Goal: Transaction & Acquisition: Purchase product/service

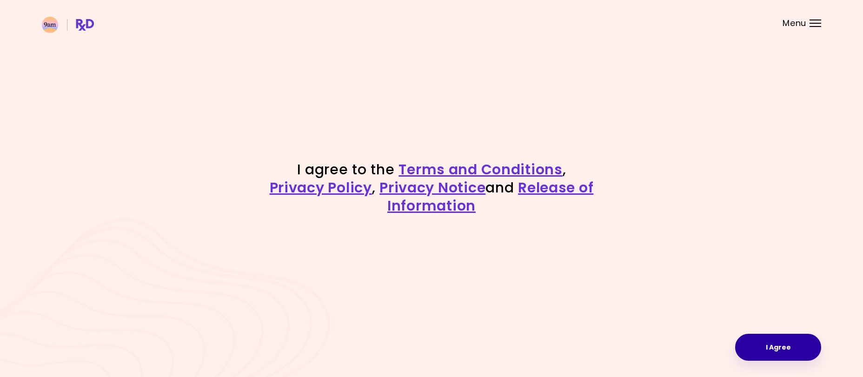
click at [788, 345] on button "I Agree" at bounding box center [778, 347] width 86 height 27
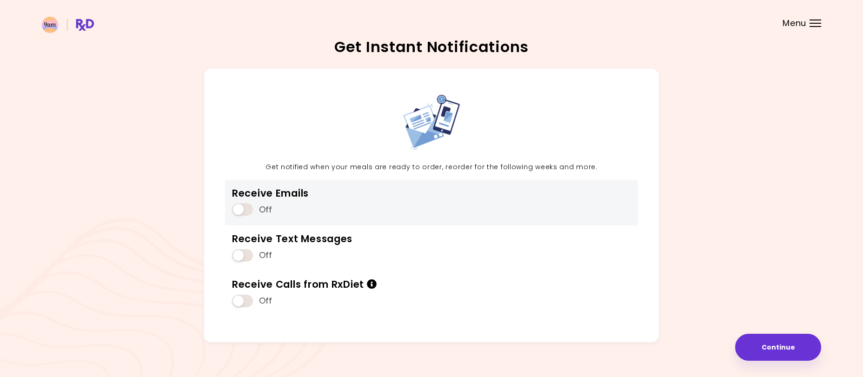
click at [240, 208] on span at bounding box center [242, 209] width 21 height 13
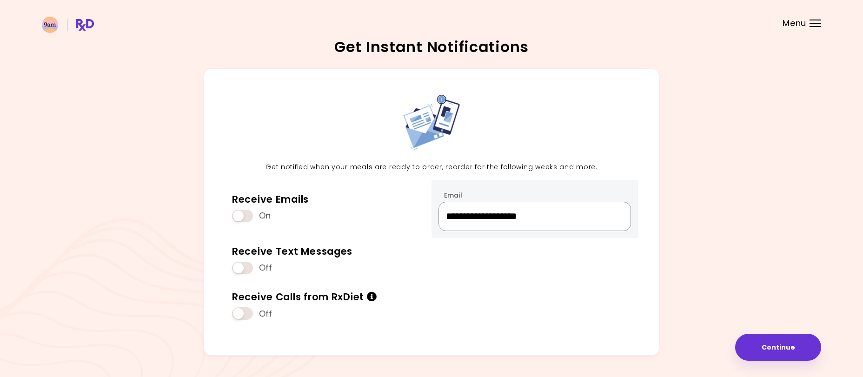
drag, startPoint x: 574, startPoint y: 218, endPoint x: 294, endPoint y: 254, distance: 282.3
click at [438, 231] on input "**********" at bounding box center [534, 216] width 193 height 29
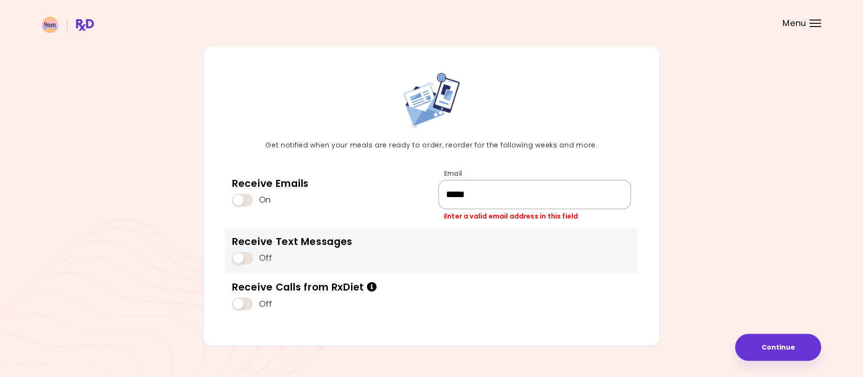
scroll to position [25, 0]
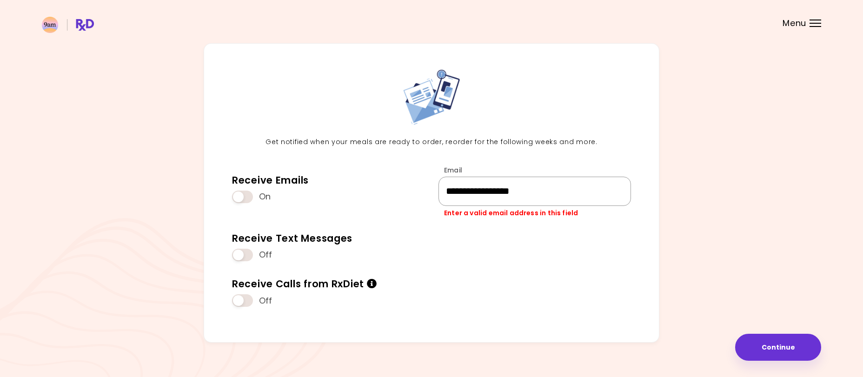
type input "**********"
click at [662, 254] on div "**********" at bounding box center [431, 196] width 779 height 306
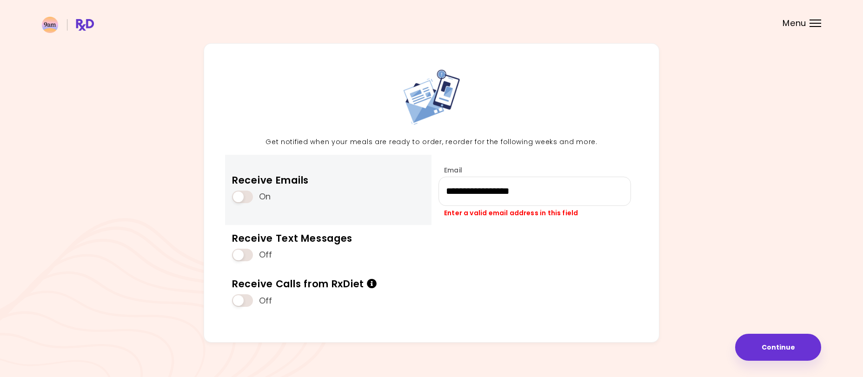
click at [355, 207] on div "Receive Emails On" at bounding box center [328, 190] width 206 height 71
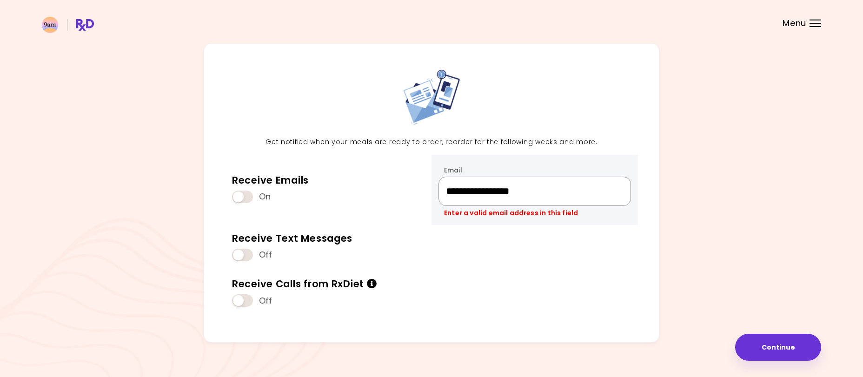
click at [620, 198] on input "**********" at bounding box center [534, 191] width 193 height 29
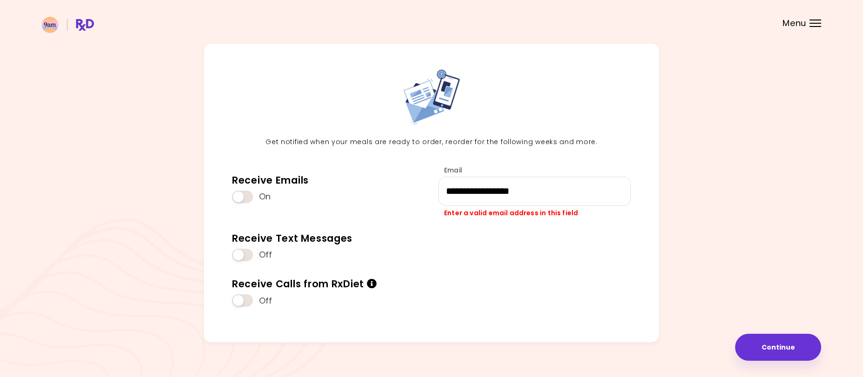
click at [737, 195] on div "**********" at bounding box center [431, 196] width 779 height 306
click at [781, 351] on button "Continue" at bounding box center [778, 347] width 86 height 27
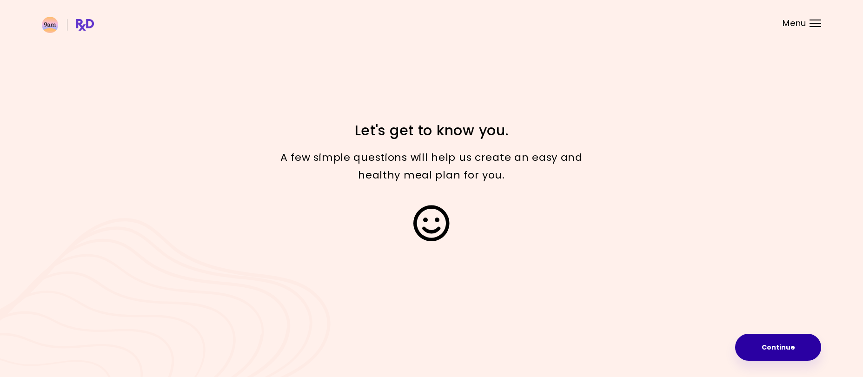
click at [791, 348] on button "Continue" at bounding box center [778, 347] width 86 height 27
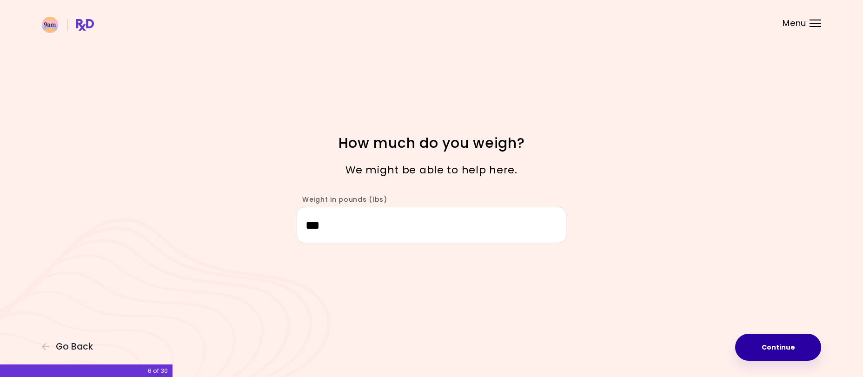
click at [796, 355] on button "Continue" at bounding box center [778, 347] width 86 height 27
select select "****"
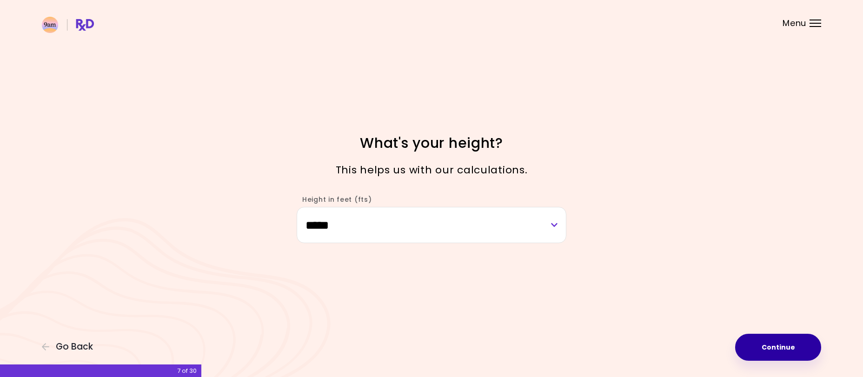
click at [773, 352] on button "Continue" at bounding box center [778, 347] width 86 height 27
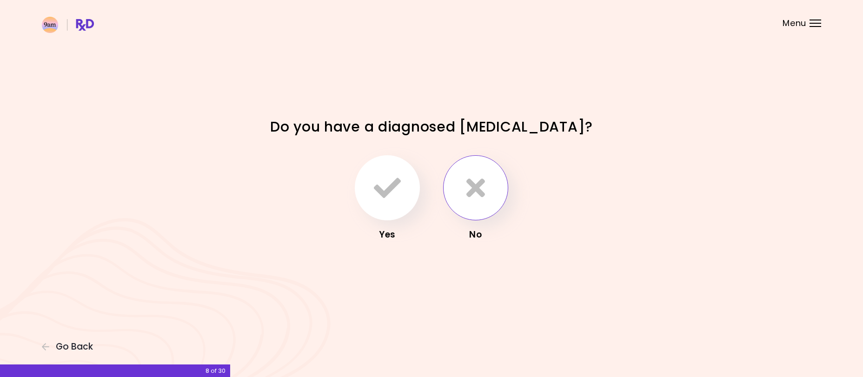
click at [479, 189] on icon "button" at bounding box center [475, 187] width 19 height 27
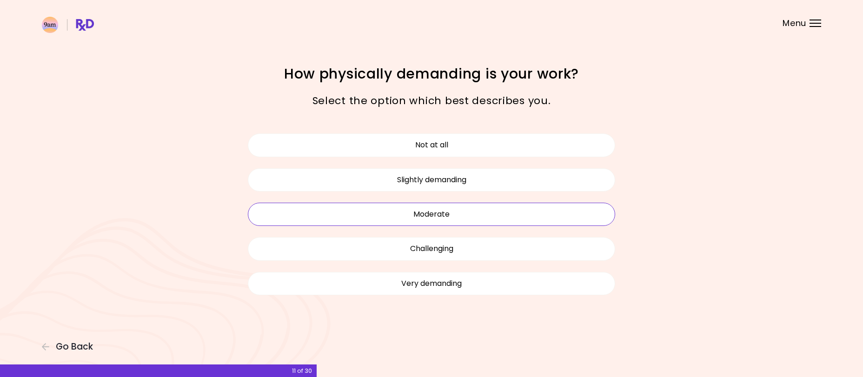
click at [456, 209] on button "Moderate" at bounding box center [431, 214] width 367 height 23
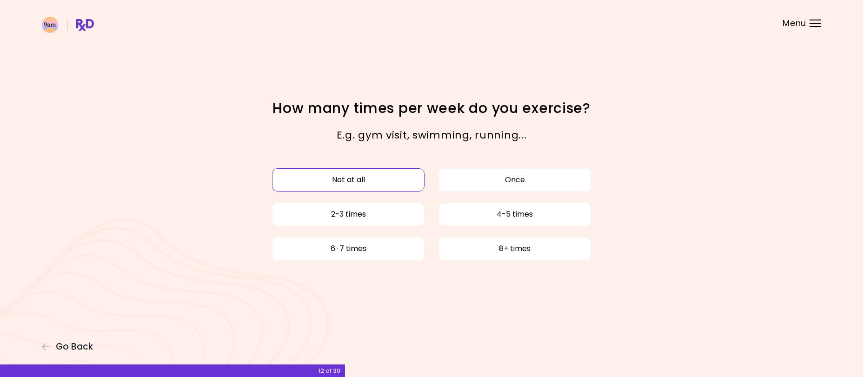
click at [379, 183] on button "Not at all" at bounding box center [348, 179] width 153 height 23
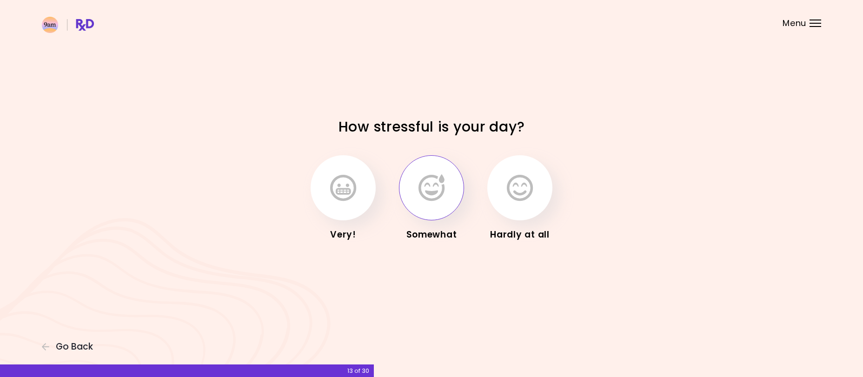
click at [440, 198] on icon "button" at bounding box center [431, 187] width 26 height 27
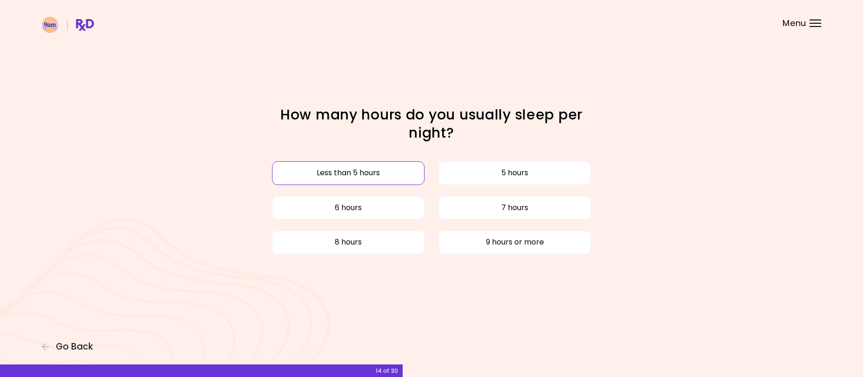
click at [376, 175] on button "Less than 5 hours" at bounding box center [348, 172] width 153 height 23
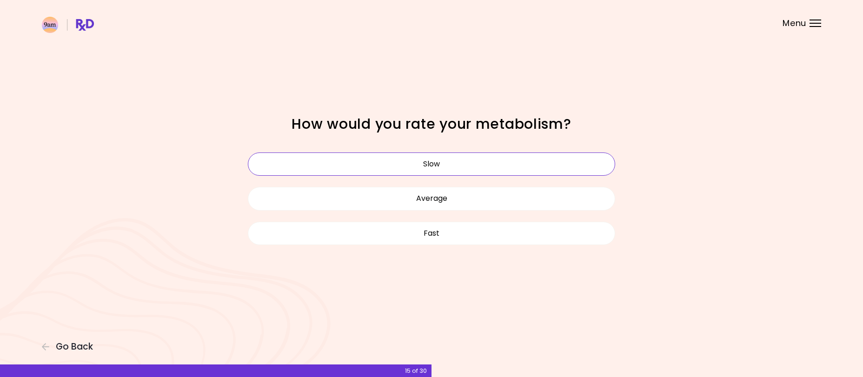
click at [435, 158] on button "Slow" at bounding box center [431, 164] width 367 height 23
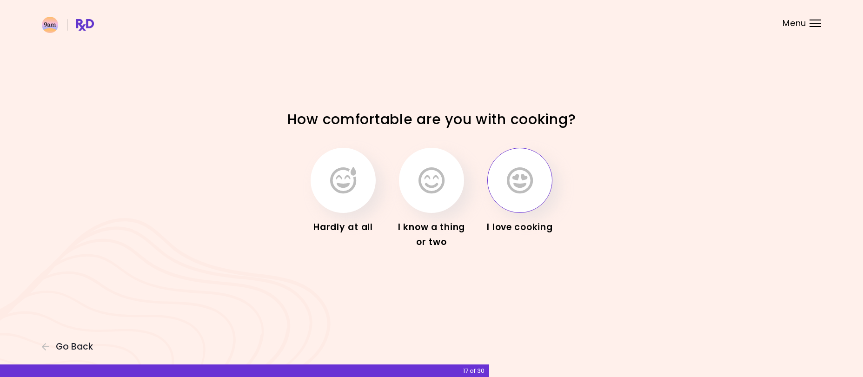
click at [513, 201] on button "button" at bounding box center [519, 180] width 65 height 65
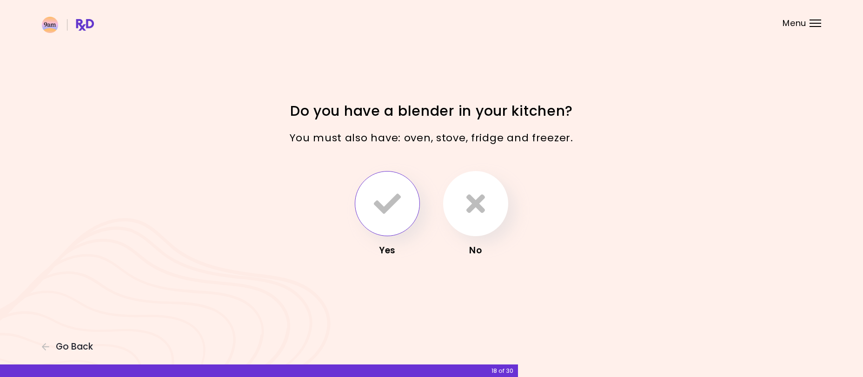
click at [382, 193] on icon "button" at bounding box center [387, 203] width 27 height 27
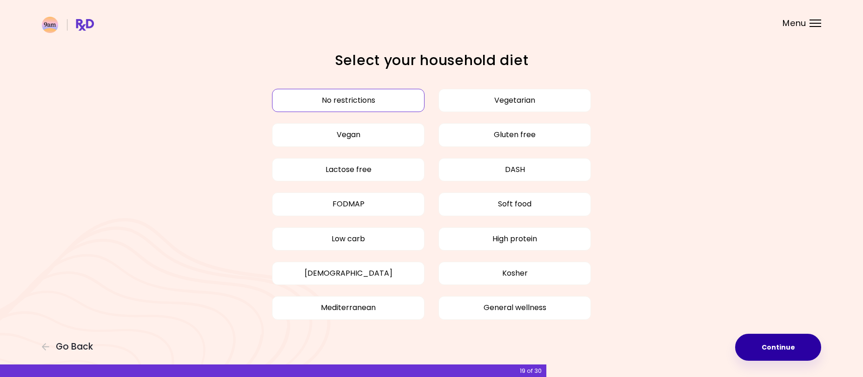
click at [772, 352] on button "Continue" at bounding box center [778, 347] width 86 height 27
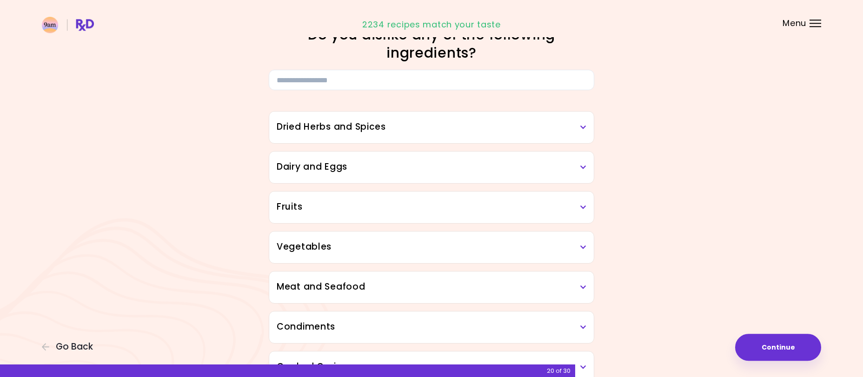
scroll to position [47, 0]
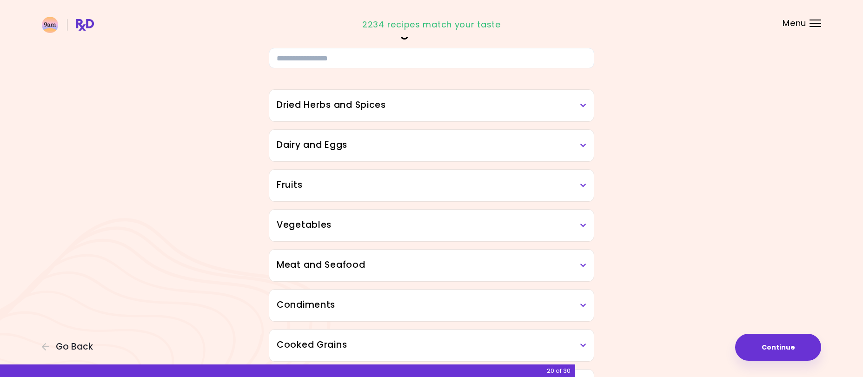
click at [472, 113] on div "Dried Herbs and Spices" at bounding box center [431, 106] width 325 height 32
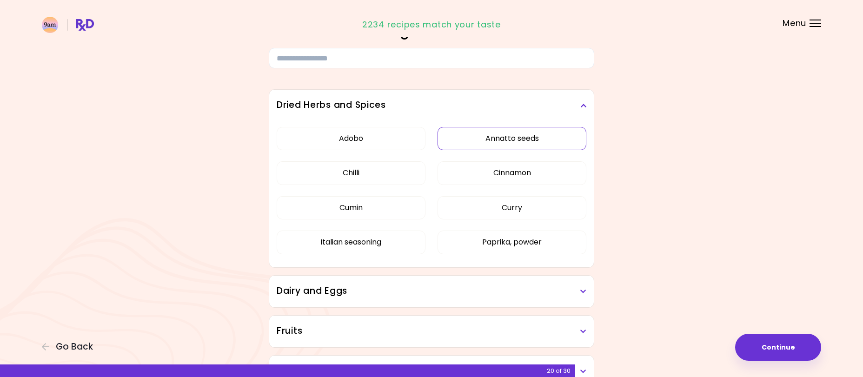
click at [525, 141] on button "Annatto seeds" at bounding box center [512, 138] width 149 height 23
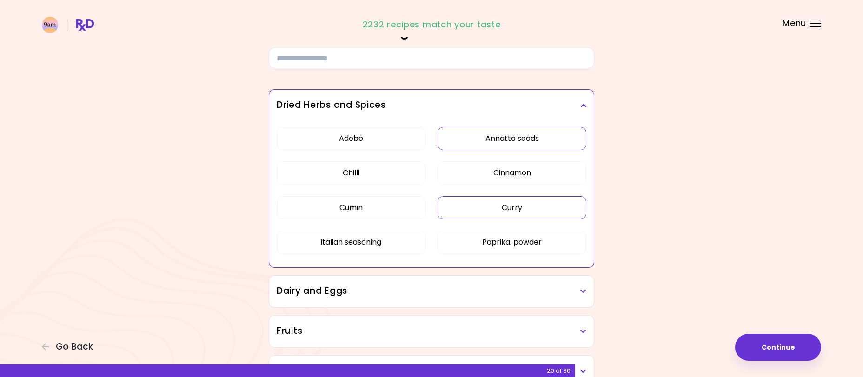
click at [519, 213] on button "Curry" at bounding box center [512, 207] width 149 height 23
click at [584, 103] on icon at bounding box center [583, 105] width 6 height 7
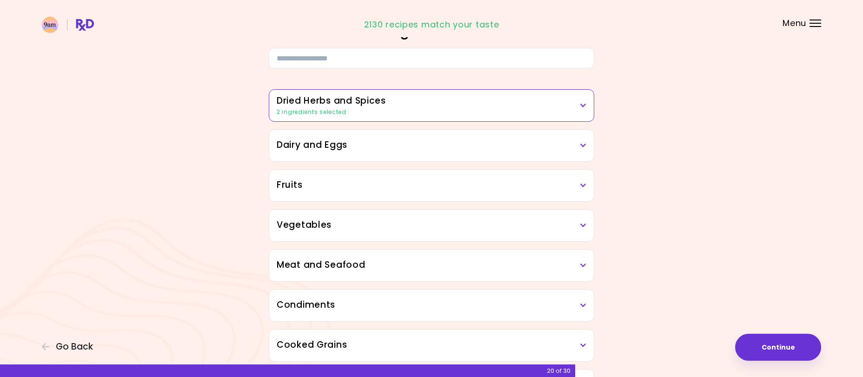
click at [435, 153] on div "Dairy and Eggs" at bounding box center [431, 146] width 325 height 32
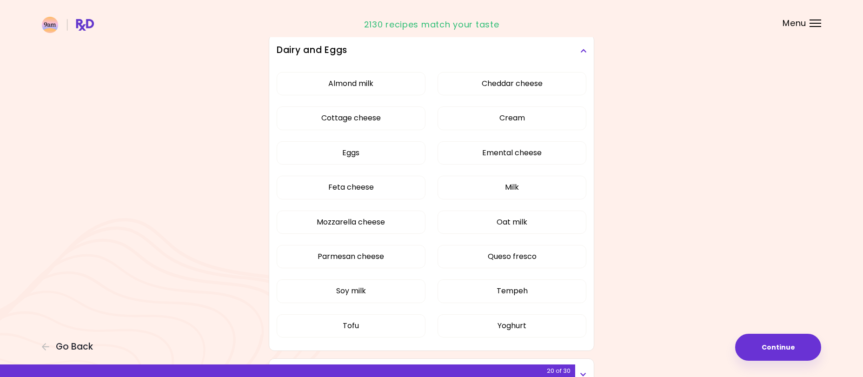
scroll to position [190, 0]
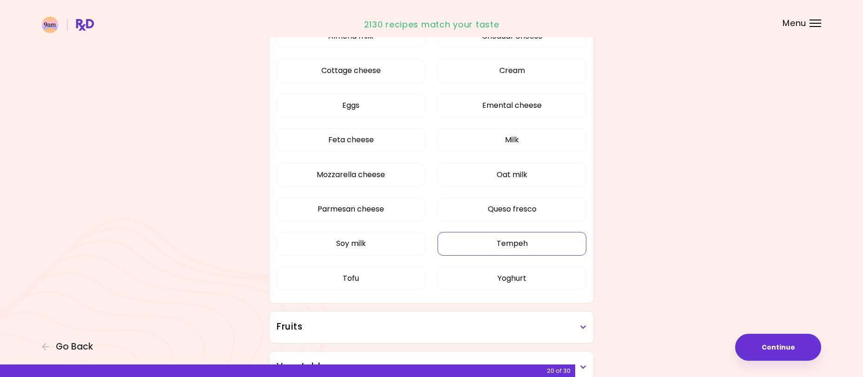
click at [511, 246] on button "Tempeh" at bounding box center [512, 243] width 149 height 23
click at [368, 280] on button "Tofu" at bounding box center [351, 278] width 149 height 23
click at [375, 245] on button "Soy milk" at bounding box center [351, 243] width 149 height 23
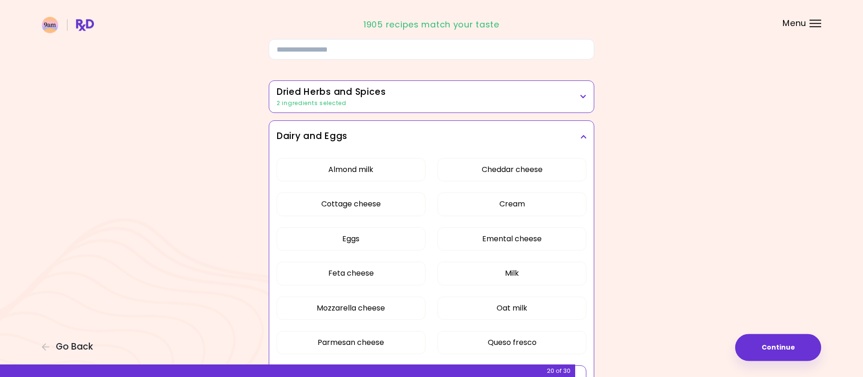
scroll to position [47, 0]
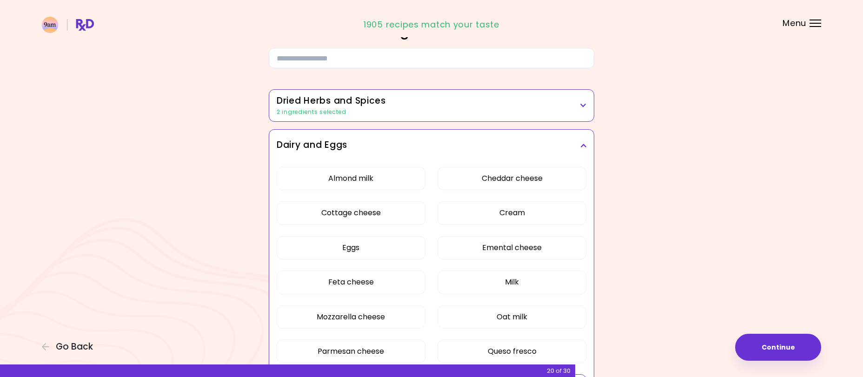
click at [582, 142] on icon at bounding box center [583, 145] width 6 height 7
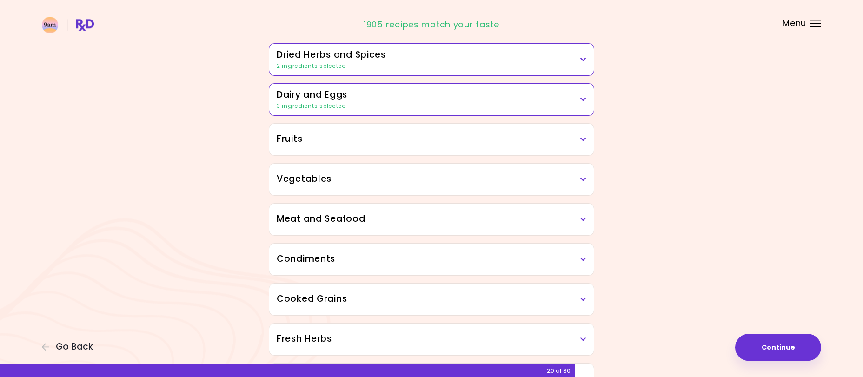
scroll to position [95, 0]
click at [487, 149] on div "Fruits" at bounding box center [431, 138] width 325 height 32
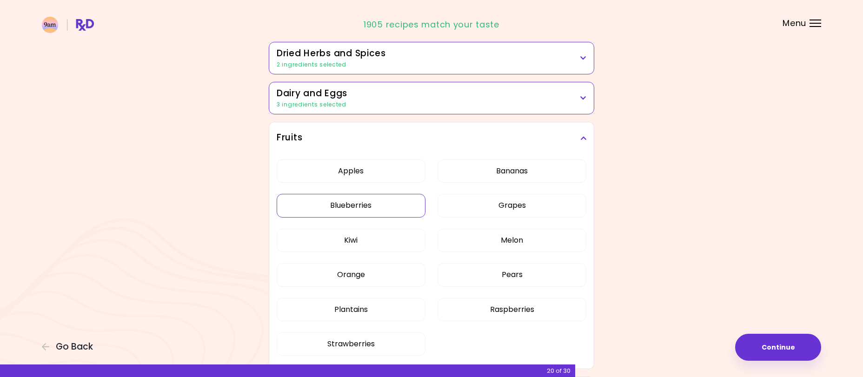
click at [358, 210] on button "Blueberries" at bounding box center [351, 205] width 149 height 23
click at [356, 245] on button "Kiwi" at bounding box center [351, 240] width 149 height 23
click at [406, 310] on button "Plantains" at bounding box center [351, 309] width 149 height 23
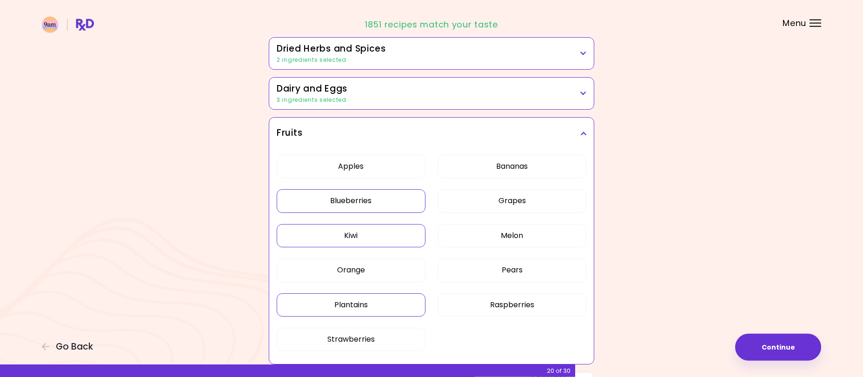
scroll to position [47, 0]
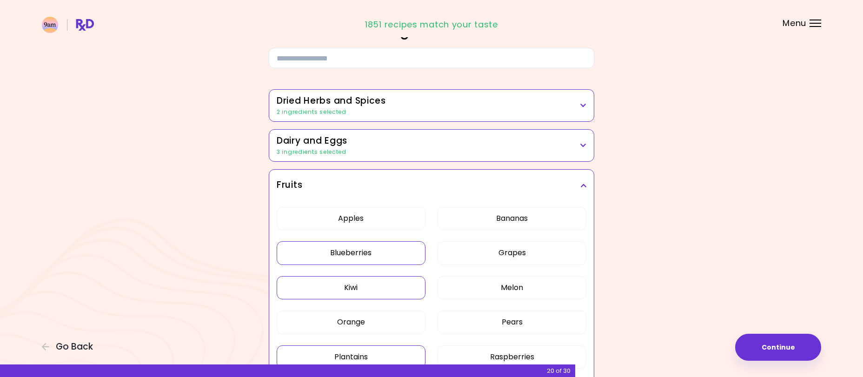
click at [585, 185] on icon at bounding box center [583, 185] width 6 height 7
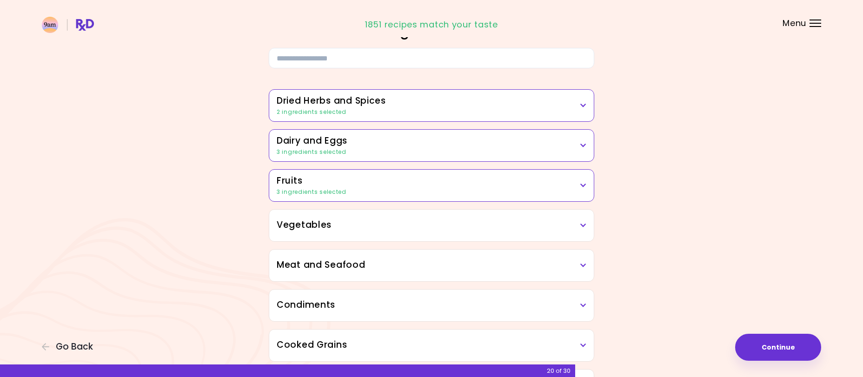
click at [580, 228] on h3 "Vegetables" at bounding box center [432, 225] width 310 height 13
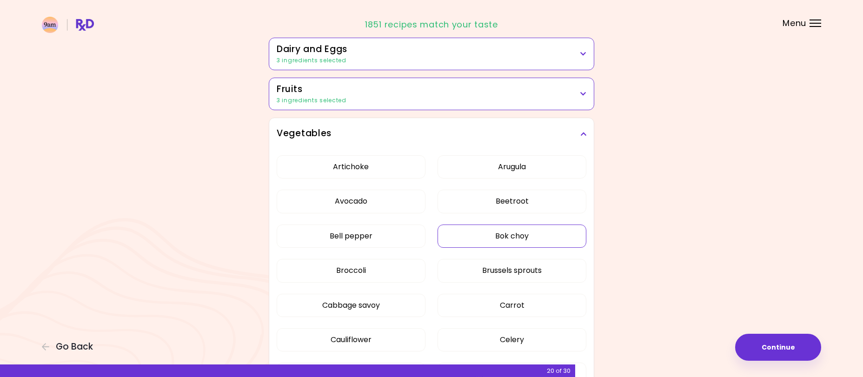
scroll to position [142, 0]
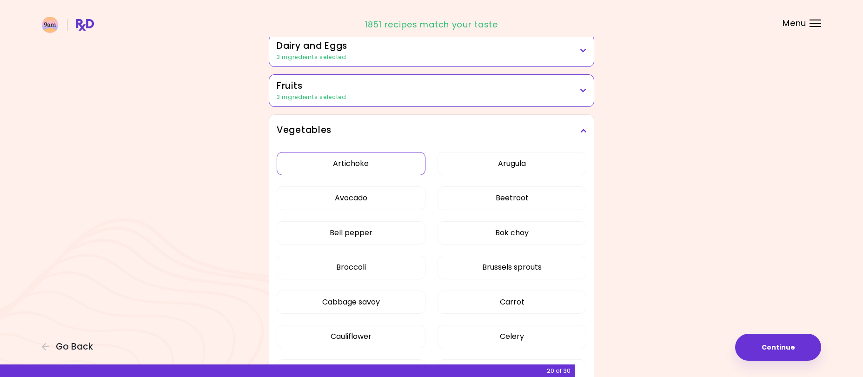
click at [348, 164] on button "Artichoke" at bounding box center [351, 163] width 149 height 23
click at [505, 170] on button "Arugula" at bounding box center [512, 163] width 149 height 23
click at [506, 201] on button "Beetroot" at bounding box center [512, 197] width 149 height 23
click at [502, 238] on button "Bok choy" at bounding box center [512, 232] width 149 height 23
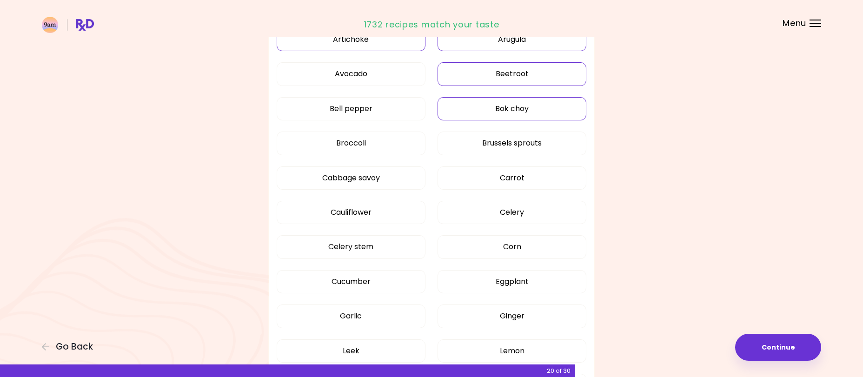
scroll to position [285, 0]
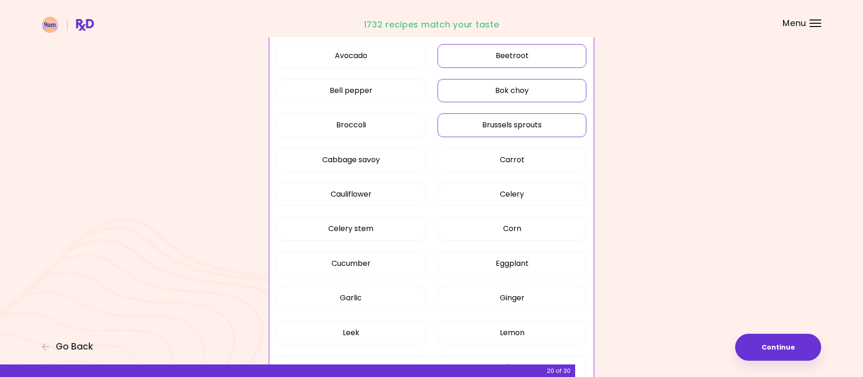
click at [507, 131] on button "Brussels sprouts" at bounding box center [512, 124] width 149 height 23
click at [385, 167] on button "Cabbage savoy" at bounding box center [351, 159] width 149 height 23
click at [382, 201] on button "Cauliflower" at bounding box center [351, 194] width 149 height 23
click at [524, 193] on button "Celery" at bounding box center [512, 194] width 149 height 23
click at [548, 193] on button "Celery" at bounding box center [512, 194] width 149 height 23
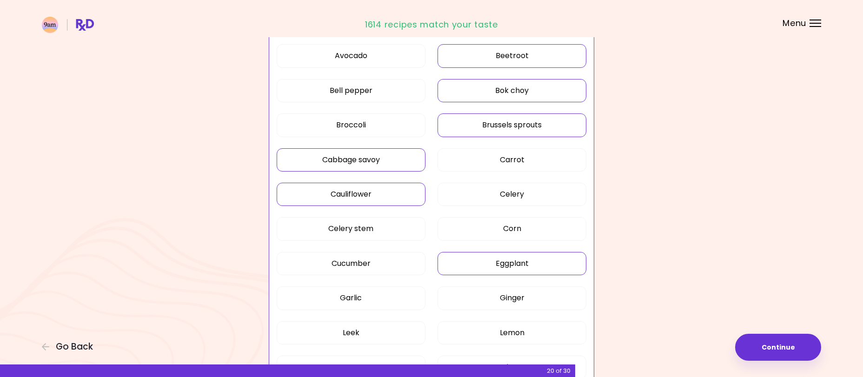
click at [517, 267] on button "Eggplant" at bounding box center [512, 263] width 149 height 23
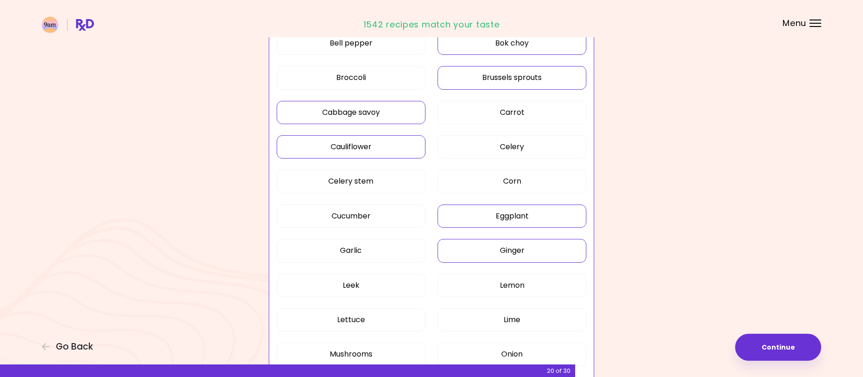
scroll to position [379, 0]
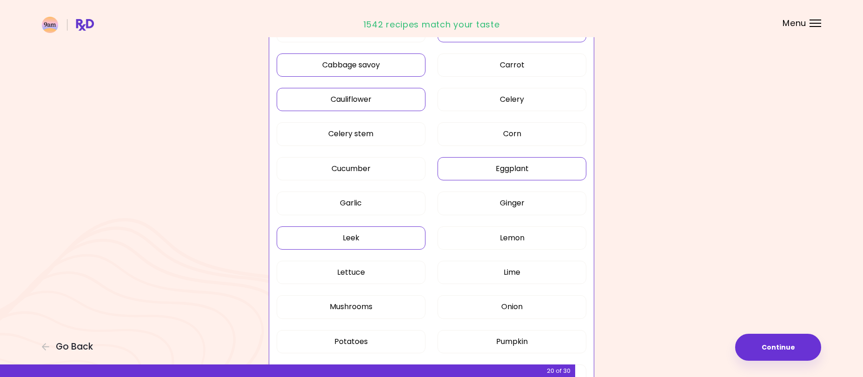
click at [393, 243] on button "Leek" at bounding box center [351, 237] width 149 height 23
click at [388, 308] on button "Mushrooms" at bounding box center [351, 306] width 149 height 23
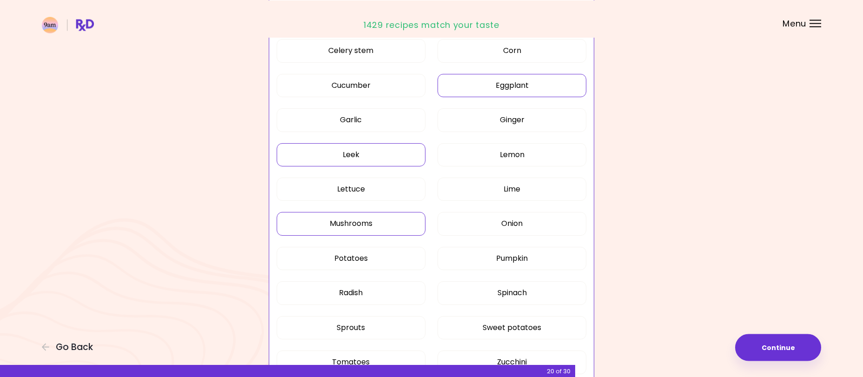
scroll to position [474, 0]
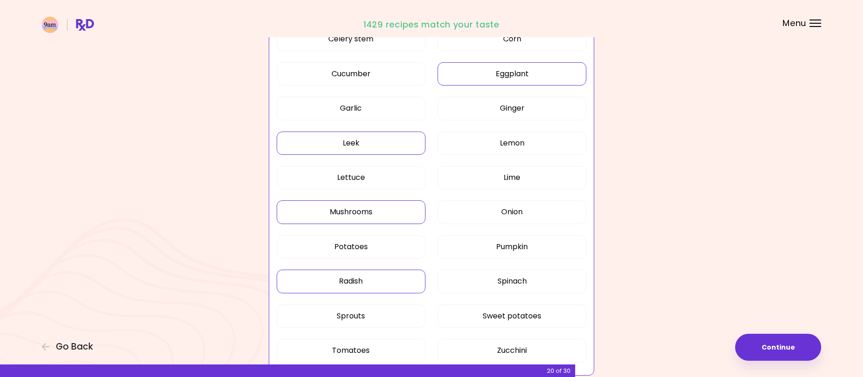
click at [365, 284] on button "Radish" at bounding box center [351, 281] width 149 height 23
click at [532, 283] on button "Spinach" at bounding box center [512, 281] width 149 height 23
click at [527, 318] on button "Sweet potatoes" at bounding box center [512, 316] width 149 height 23
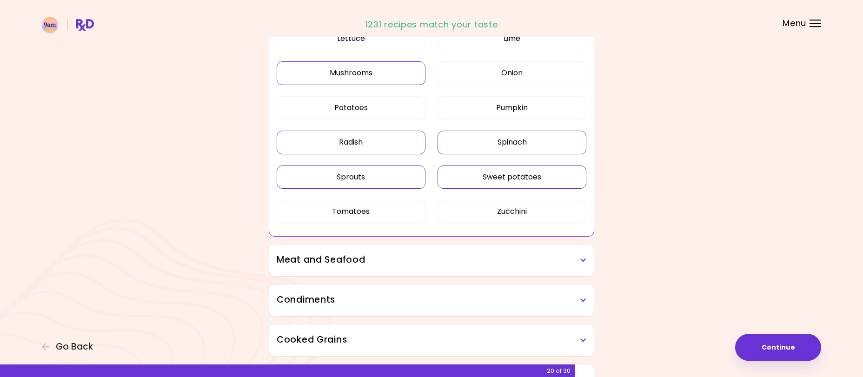
scroll to position [617, 0]
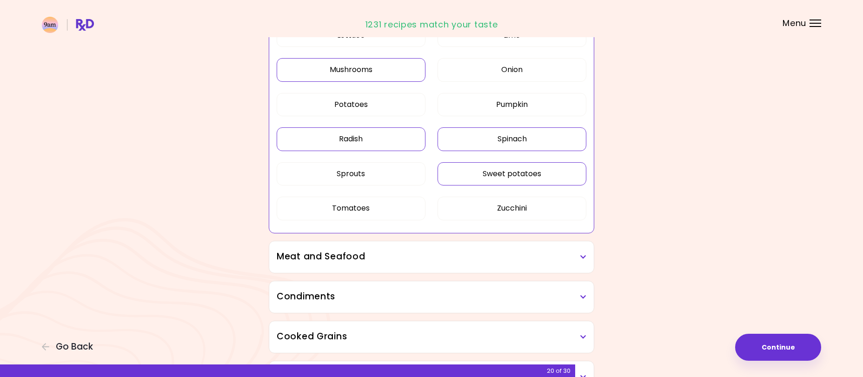
click at [582, 258] on icon at bounding box center [583, 257] width 6 height 7
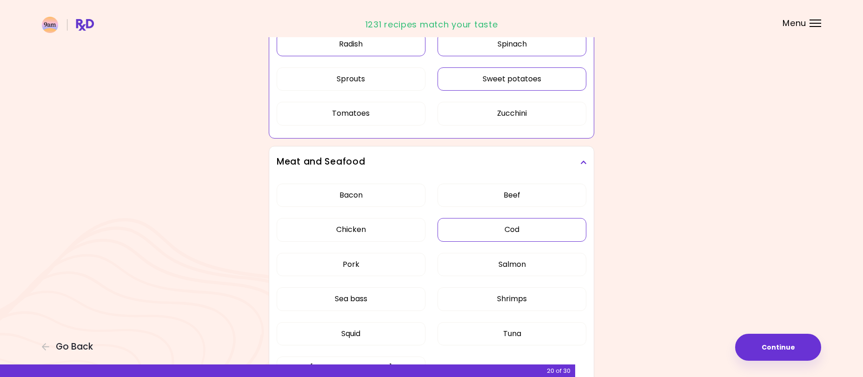
click at [496, 238] on div "Bacon Beef Chicken Cod Pork Salmon Sea bass Shrimps Squid Tuna Turkey" at bounding box center [432, 285] width 310 height 215
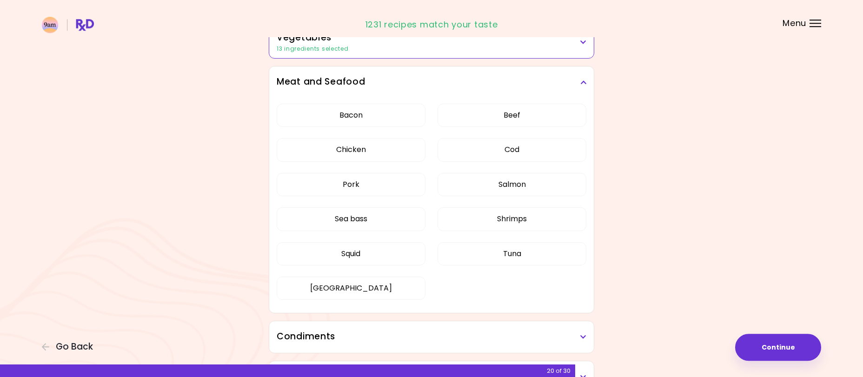
scroll to position [183, 0]
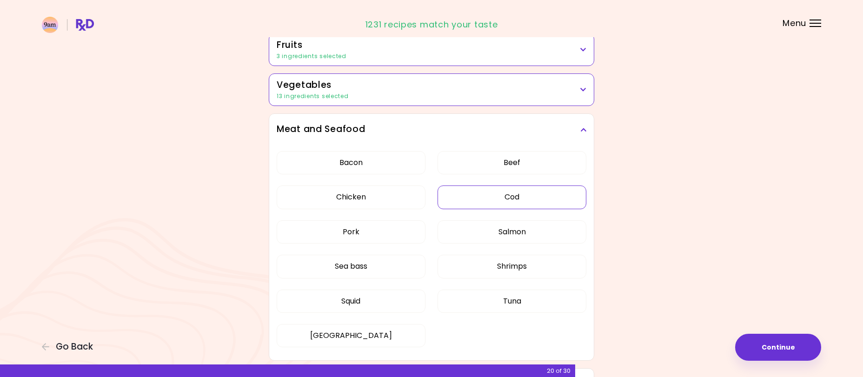
click at [545, 198] on button "Cod" at bounding box center [512, 197] width 149 height 23
click at [534, 235] on button "Salmon" at bounding box center [512, 231] width 149 height 23
click at [361, 300] on button "Squid" at bounding box center [351, 301] width 149 height 23
click at [363, 267] on button "Sea bass" at bounding box center [351, 266] width 149 height 23
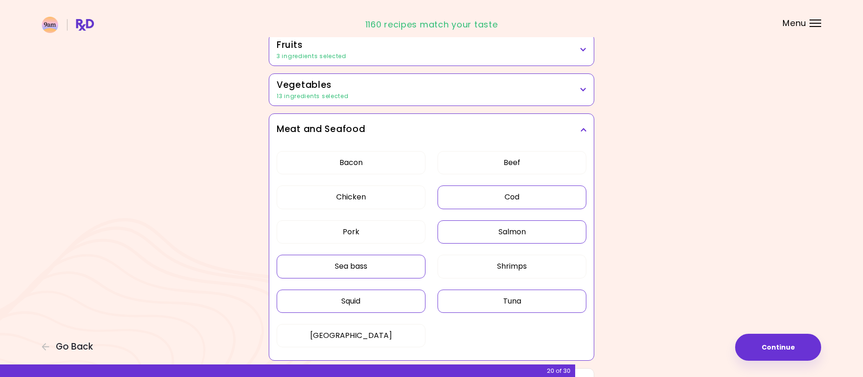
click at [525, 306] on button "Tuna" at bounding box center [512, 301] width 149 height 23
click at [579, 125] on h3 "Meat and Seafood" at bounding box center [432, 129] width 310 height 13
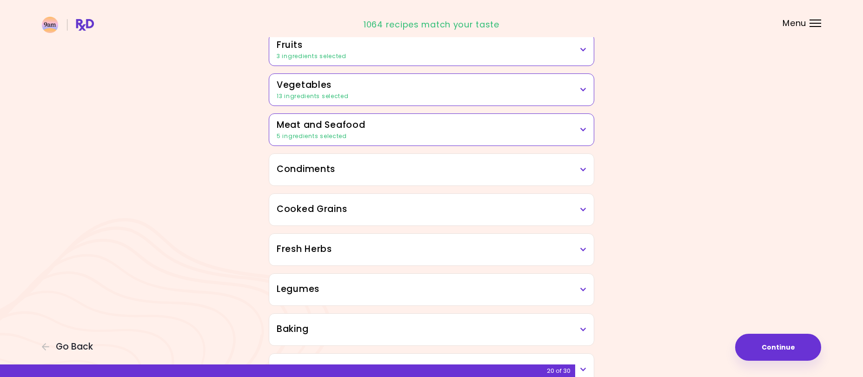
click at [582, 172] on icon at bounding box center [583, 169] width 6 height 7
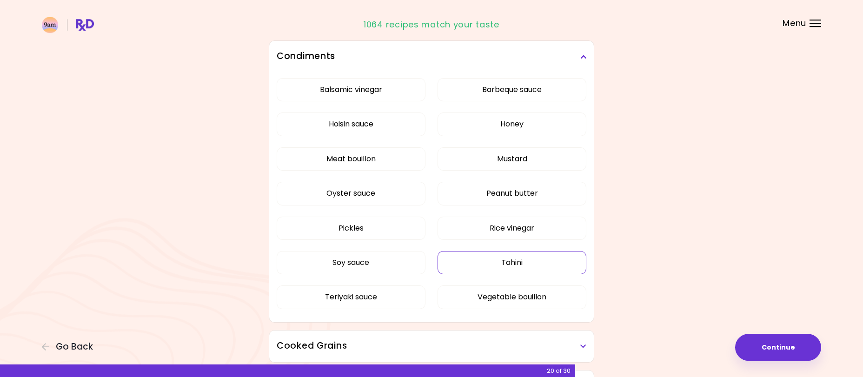
scroll to position [278, 0]
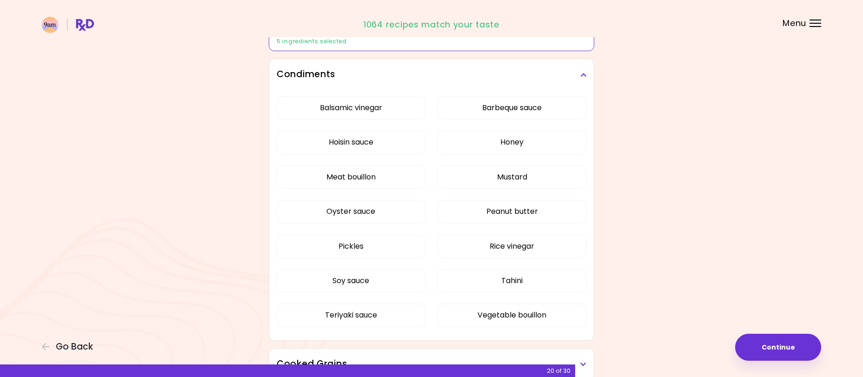
click at [585, 74] on icon at bounding box center [583, 75] width 6 height 7
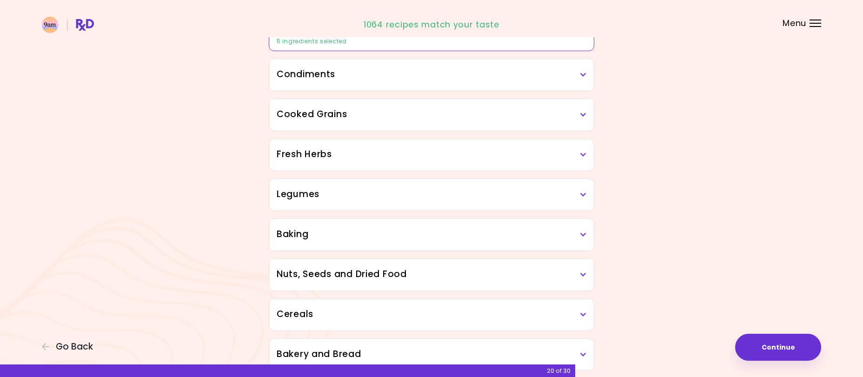
click at [577, 123] on div "Cooked Grains" at bounding box center [431, 115] width 325 height 32
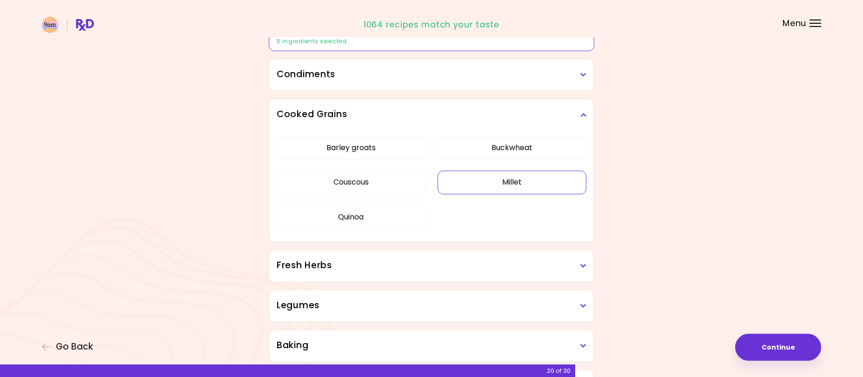
click at [508, 189] on button "Millet" at bounding box center [512, 182] width 149 height 23
click at [507, 145] on button "Buckwheat" at bounding box center [512, 147] width 149 height 23
click at [406, 150] on button "Barley groats" at bounding box center [351, 147] width 149 height 23
click at [392, 182] on button "Couscous" at bounding box center [351, 182] width 149 height 23
drag, startPoint x: 384, startPoint y: 209, endPoint x: 398, endPoint y: 208, distance: 14.0
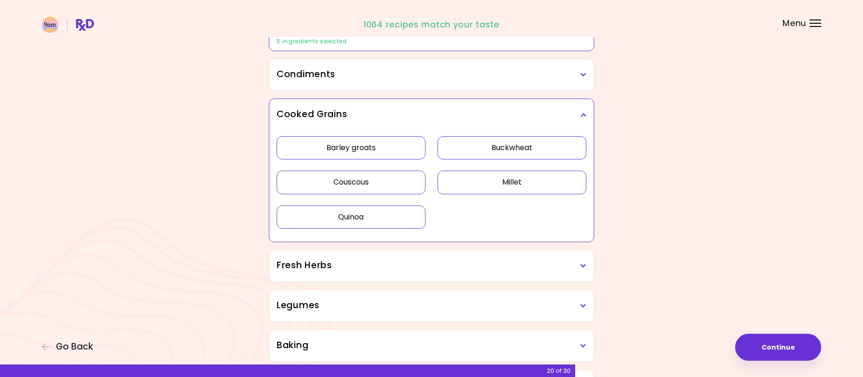
click at [384, 209] on button "Quinoa" at bounding box center [351, 217] width 149 height 23
click at [581, 109] on h3 "Cooked Grains" at bounding box center [432, 114] width 310 height 13
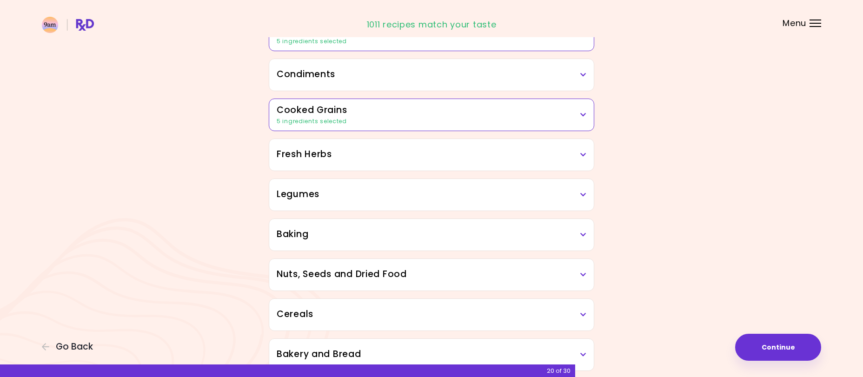
click at [544, 164] on div "Fresh Herbs" at bounding box center [431, 155] width 325 height 32
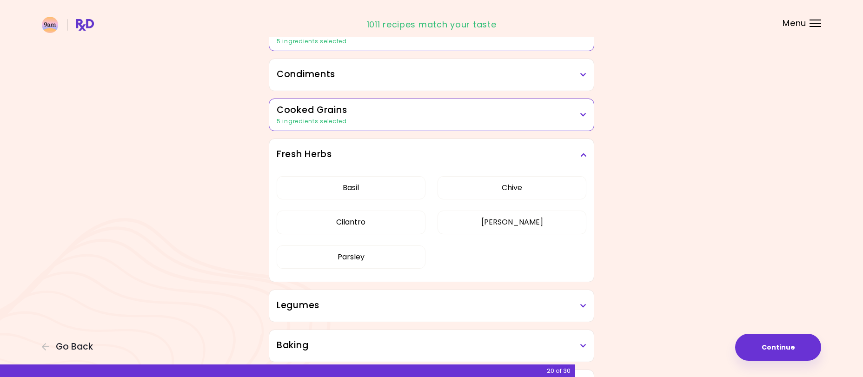
click at [544, 164] on div "Fresh Herbs" at bounding box center [431, 155] width 325 height 32
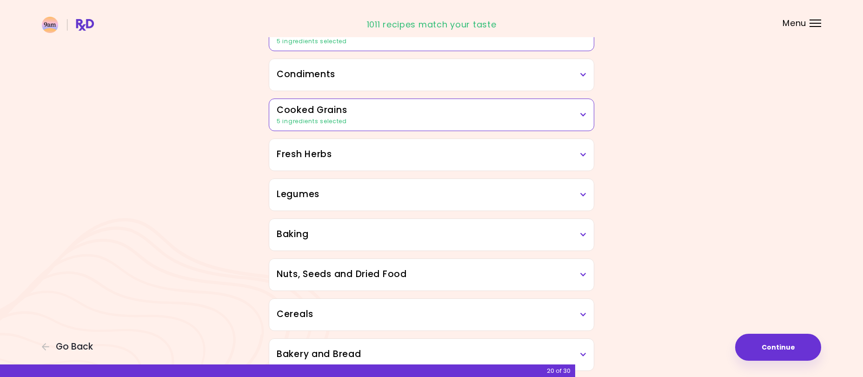
click at [525, 206] on div "Legumes" at bounding box center [431, 195] width 325 height 32
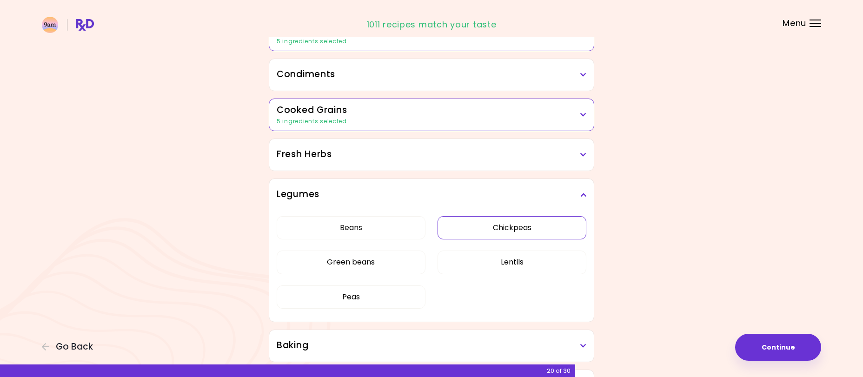
click at [517, 222] on button "Chickpeas" at bounding box center [512, 227] width 149 height 23
click at [515, 266] on button "Lentils" at bounding box center [512, 262] width 149 height 23
click at [394, 229] on button "Beans" at bounding box center [351, 227] width 149 height 23
click at [585, 195] on icon at bounding box center [583, 195] width 6 height 7
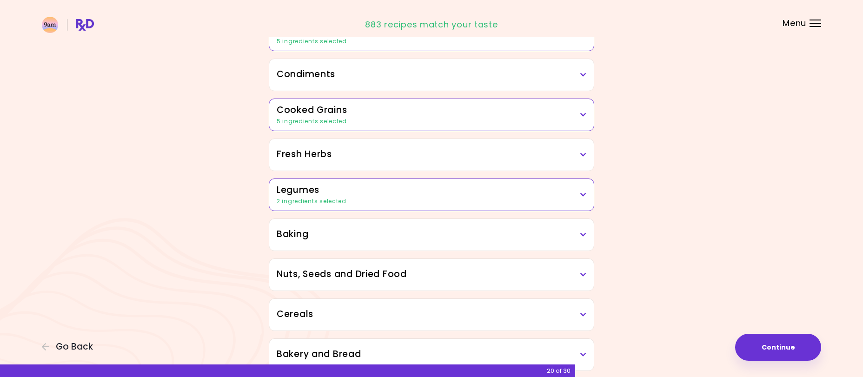
click at [500, 241] on div "Baking" at bounding box center [431, 235] width 325 height 32
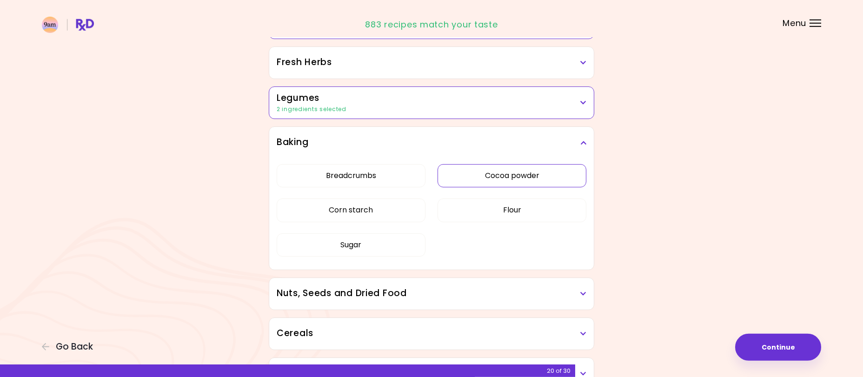
scroll to position [373, 0]
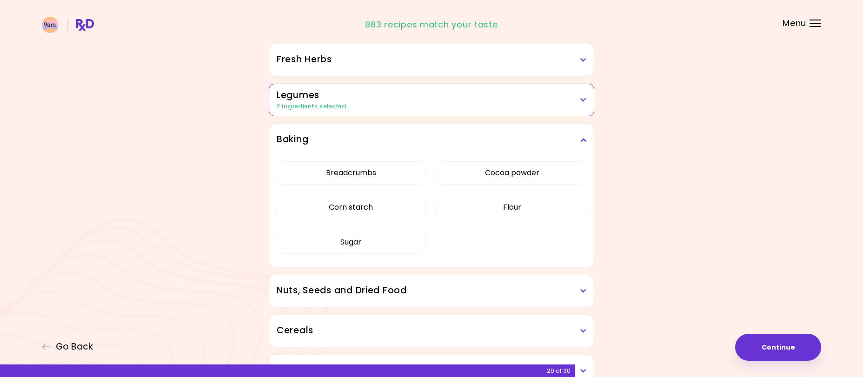
click at [585, 138] on icon at bounding box center [583, 140] width 6 height 7
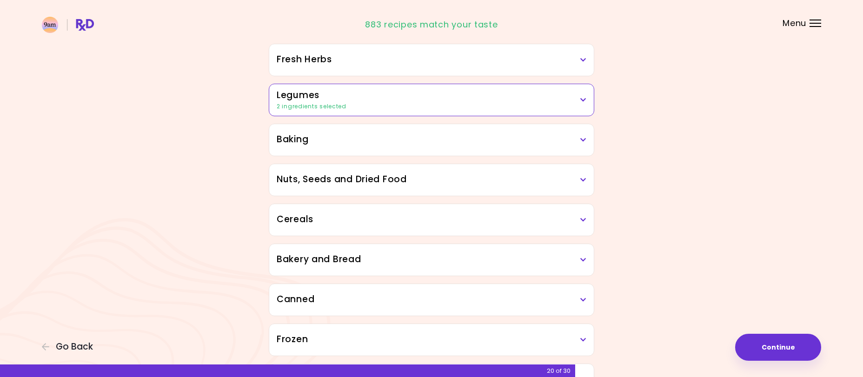
click at [550, 181] on h3 "Nuts, Seeds and Dried Food" at bounding box center [432, 179] width 310 height 13
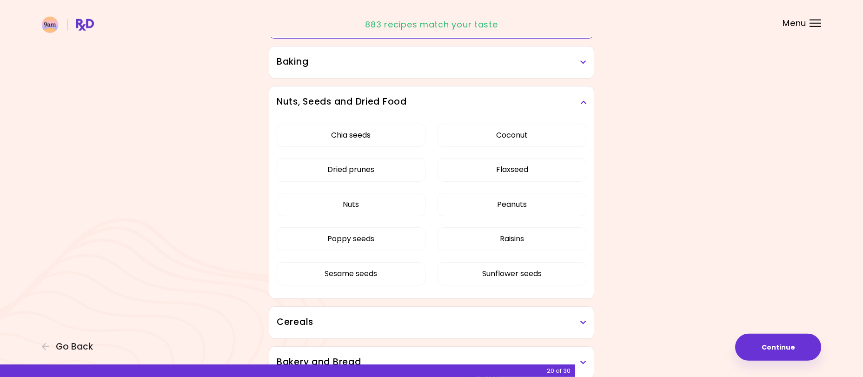
scroll to position [468, 0]
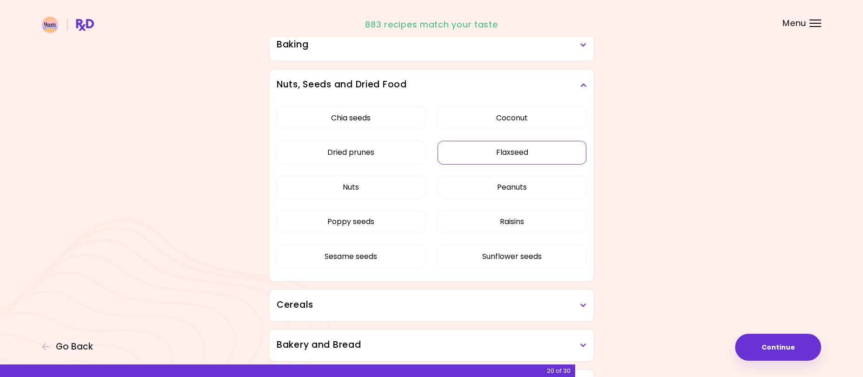
click at [515, 150] on button "Flaxseed" at bounding box center [512, 152] width 149 height 23
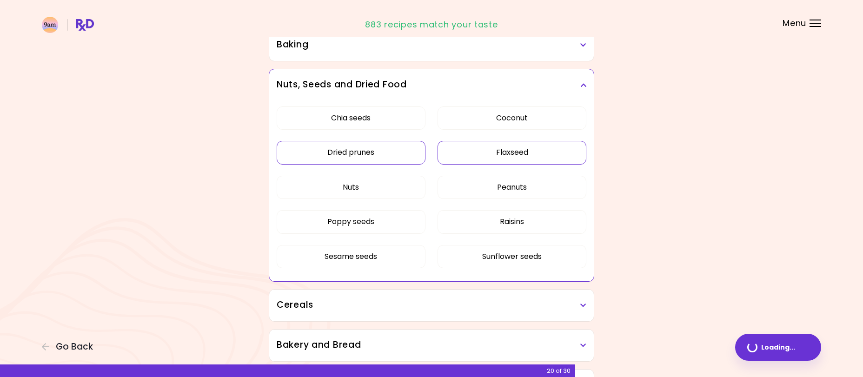
click at [366, 155] on button "Dried prunes" at bounding box center [351, 152] width 149 height 23
click at [381, 119] on button "Chia seeds" at bounding box center [351, 117] width 149 height 23
click at [389, 256] on button "Sesame seeds" at bounding box center [351, 256] width 149 height 23
click at [396, 221] on button "Poppy seeds" at bounding box center [351, 221] width 149 height 23
click at [585, 86] on icon at bounding box center [583, 85] width 6 height 7
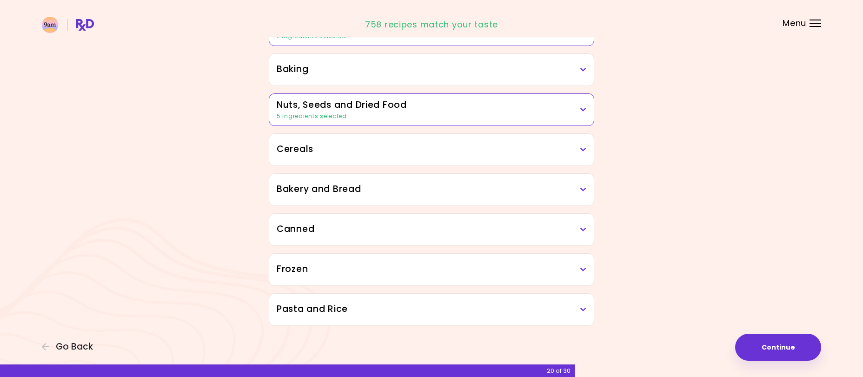
scroll to position [443, 0]
click at [585, 145] on h3 "Cereals" at bounding box center [432, 149] width 310 height 13
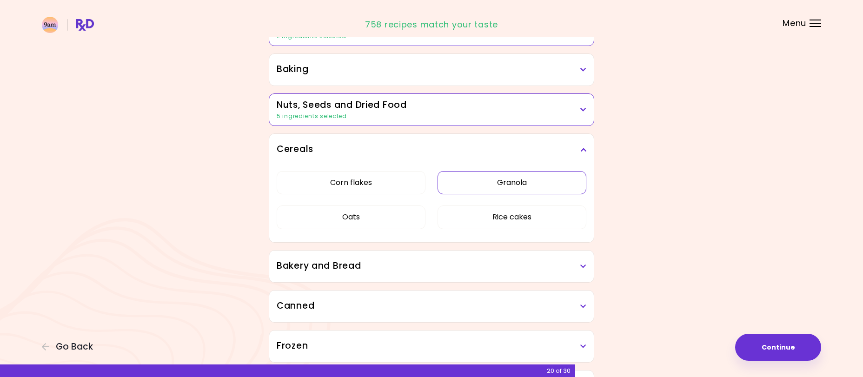
click at [521, 186] on button "Granola" at bounding box center [512, 182] width 149 height 23
click at [366, 222] on button "Oats" at bounding box center [351, 217] width 149 height 23
click at [586, 149] on icon at bounding box center [583, 149] width 6 height 7
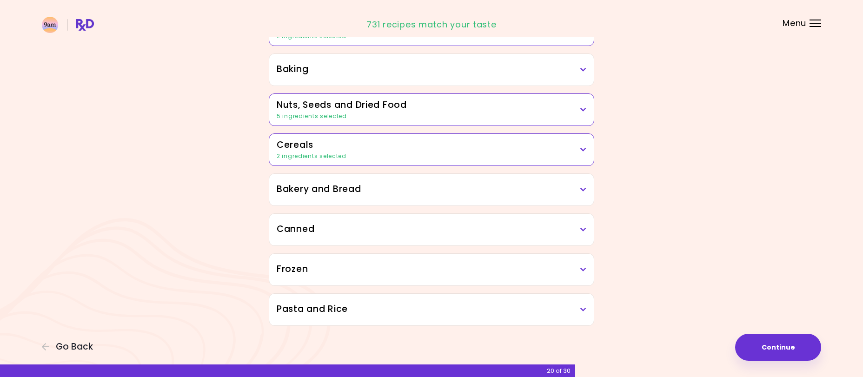
click at [548, 197] on div "Bakery and Bread" at bounding box center [431, 190] width 325 height 32
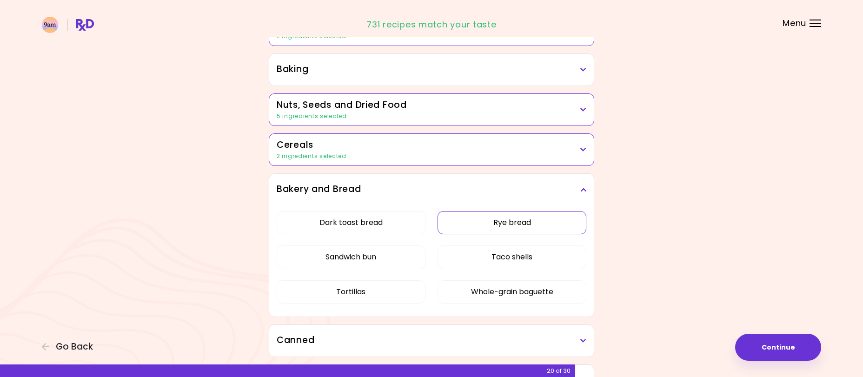
click at [491, 224] on button "Rye bread" at bounding box center [512, 222] width 149 height 23
click at [378, 223] on button "Dark toast bread" at bounding box center [351, 222] width 149 height 23
click at [585, 187] on icon at bounding box center [583, 189] width 6 height 7
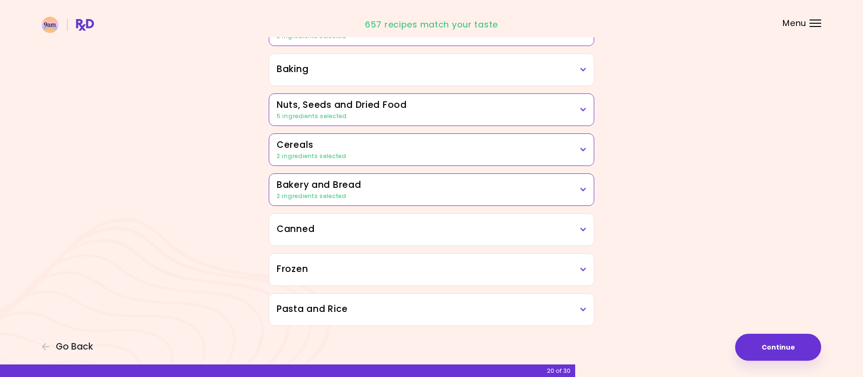
click at [546, 239] on div "Canned" at bounding box center [431, 230] width 325 height 32
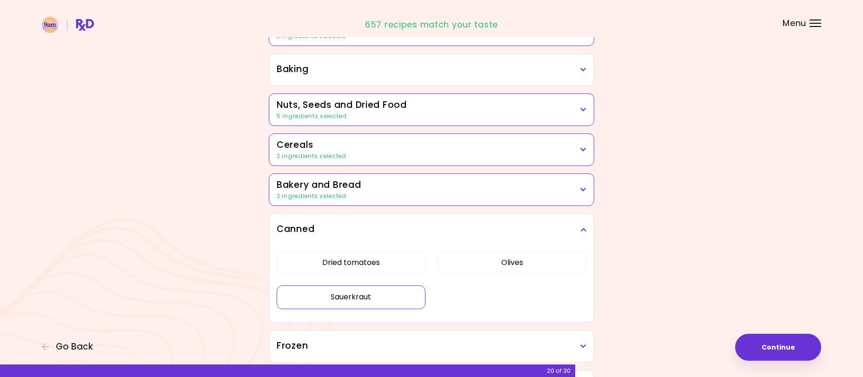
click at [343, 299] on button "Sauerkraut" at bounding box center [351, 297] width 149 height 23
click at [582, 229] on icon at bounding box center [583, 229] width 6 height 7
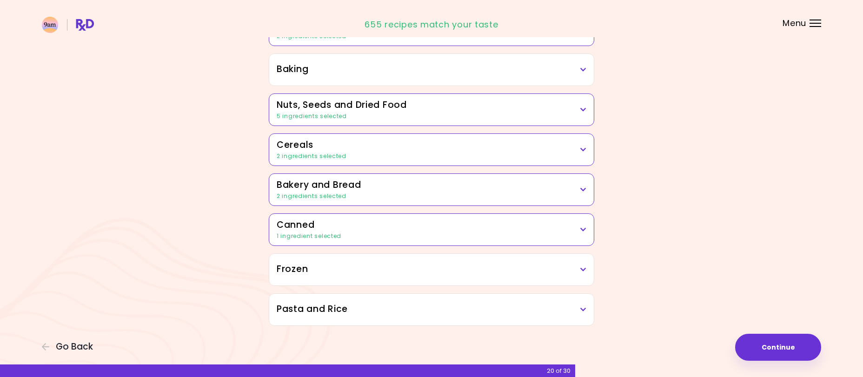
click at [495, 271] on h3 "Frozen" at bounding box center [432, 269] width 310 height 13
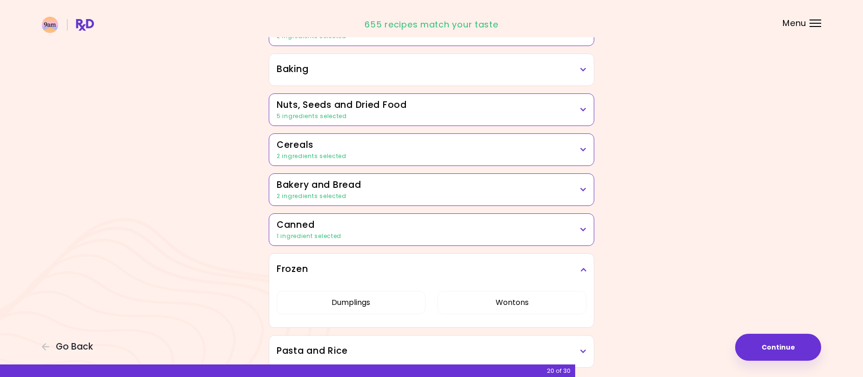
scroll to position [485, 0]
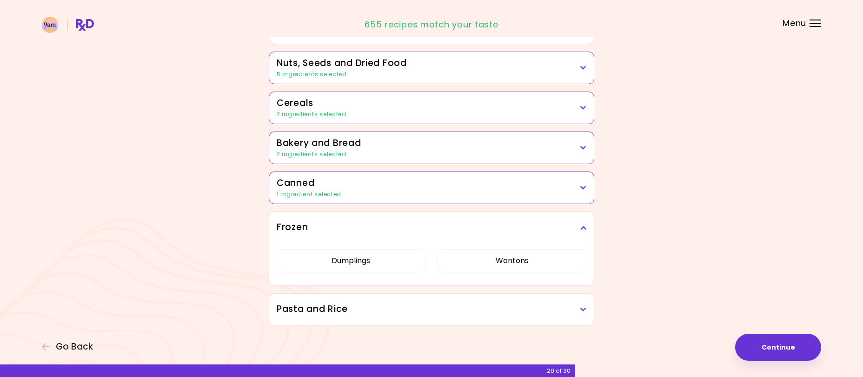
click at [582, 226] on icon at bounding box center [583, 228] width 6 height 7
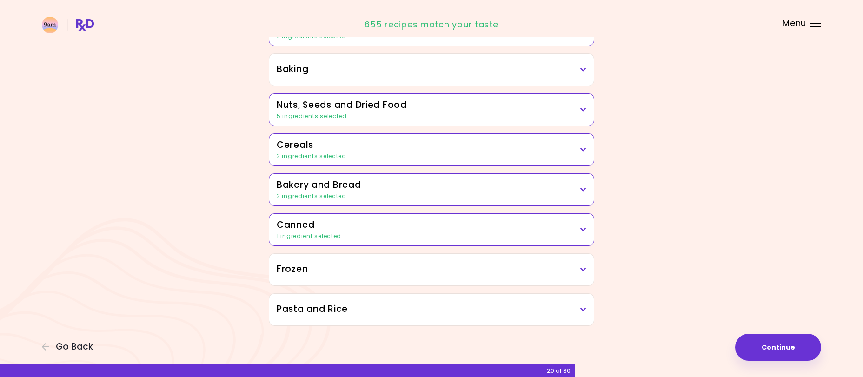
scroll to position [443, 0]
click at [543, 311] on h3 "Pasta and Rice" at bounding box center [432, 309] width 310 height 13
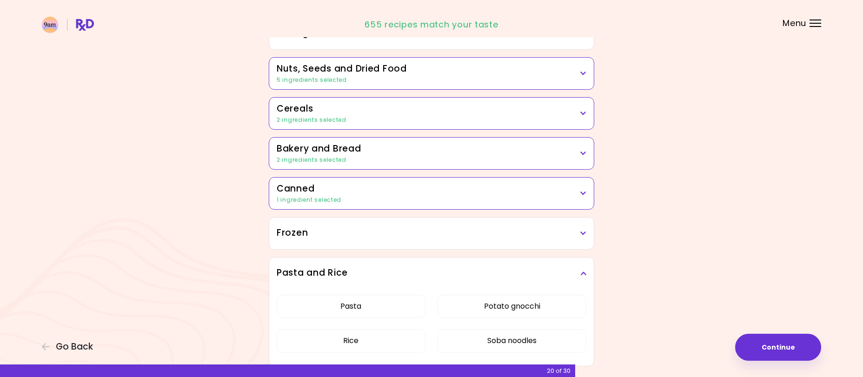
scroll to position [520, 0]
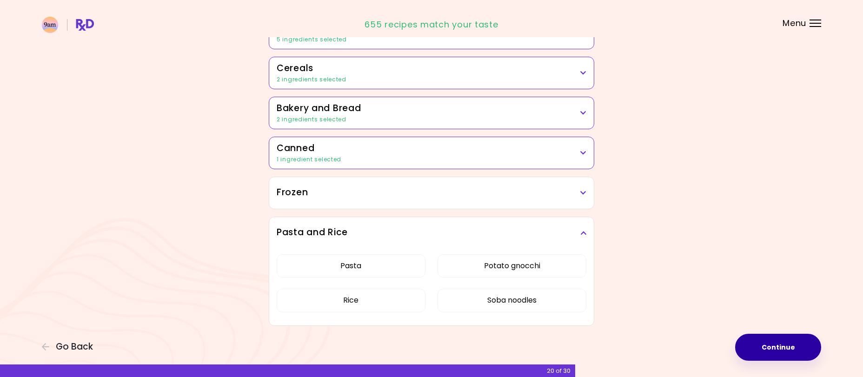
click at [790, 345] on button "Continue" at bounding box center [778, 347] width 86 height 27
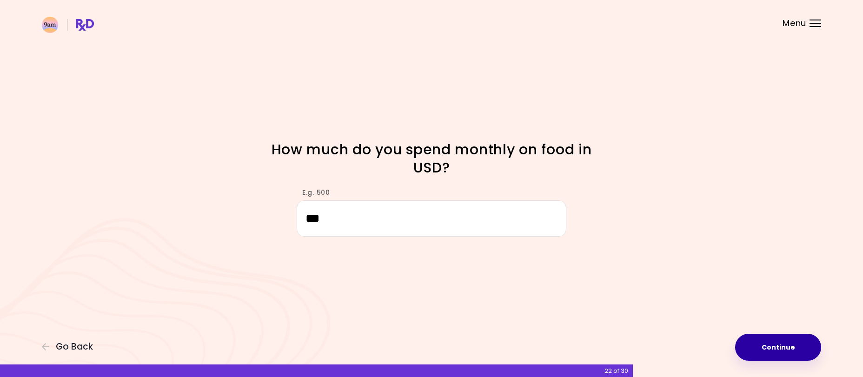
type input "***"
click at [786, 345] on button "Continue" at bounding box center [778, 347] width 86 height 27
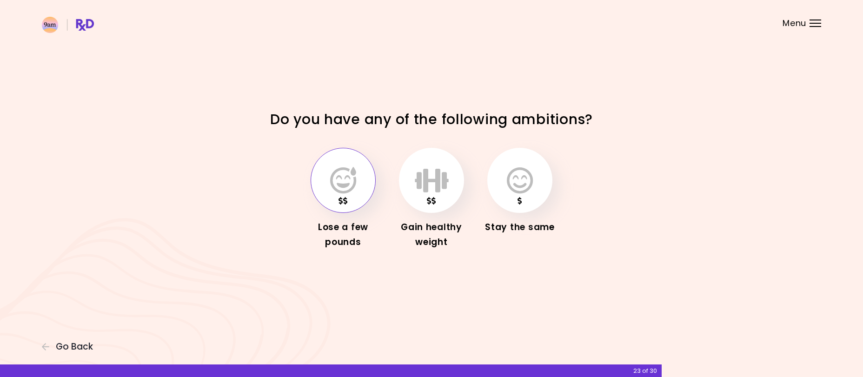
click at [342, 190] on icon "button" at bounding box center [343, 180] width 26 height 27
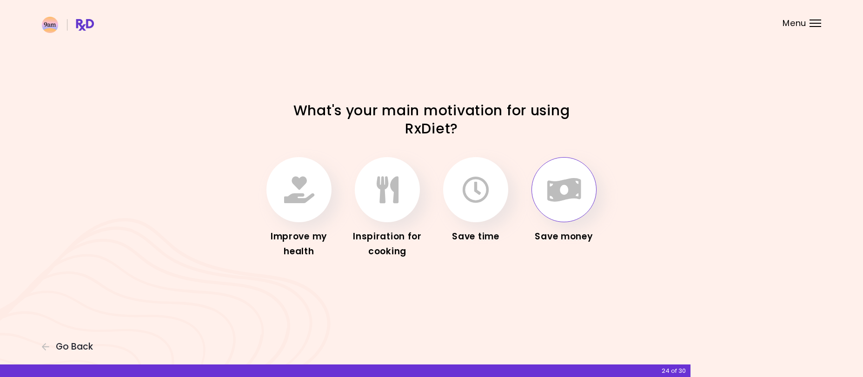
click at [571, 201] on icon "button" at bounding box center [564, 189] width 34 height 27
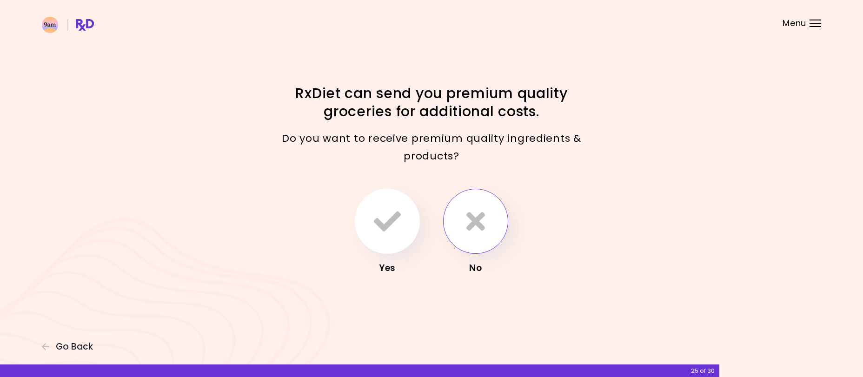
click at [477, 219] on icon "button" at bounding box center [475, 221] width 19 height 27
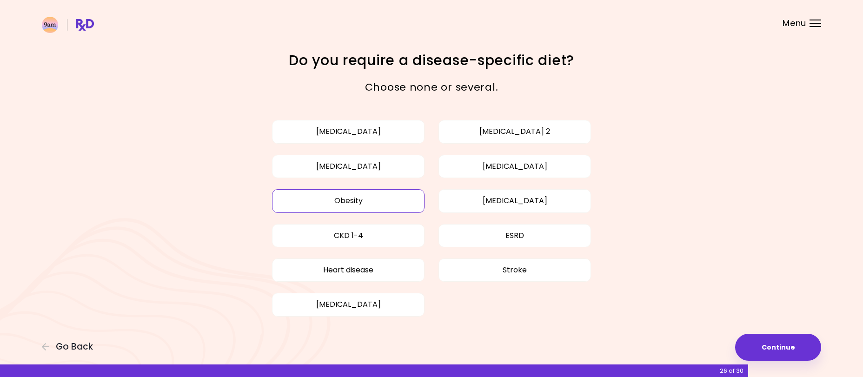
click at [366, 206] on button "Obesity" at bounding box center [348, 200] width 153 height 23
click at [354, 203] on button "Obesity" at bounding box center [348, 200] width 153 height 23
click at [409, 201] on button "Obesity" at bounding box center [348, 200] width 153 height 23
click at [785, 346] on button "Continue" at bounding box center [778, 347] width 86 height 27
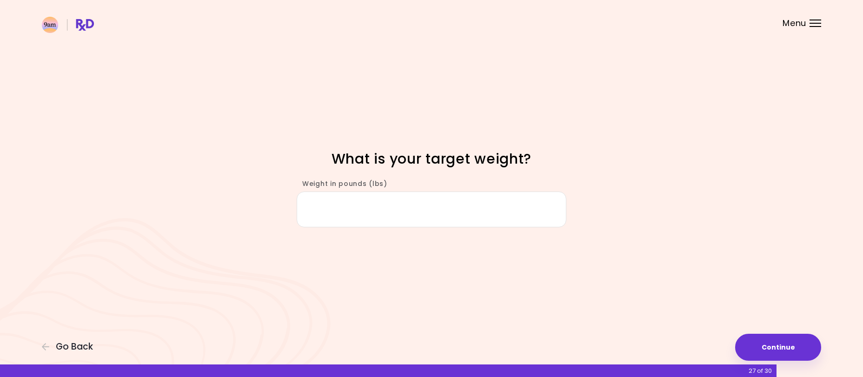
click at [454, 207] on input "Weight in pounds (lbs)" at bounding box center [432, 210] width 270 height 36
type input "***"
click at [781, 351] on button "Continue" at bounding box center [778, 347] width 86 height 27
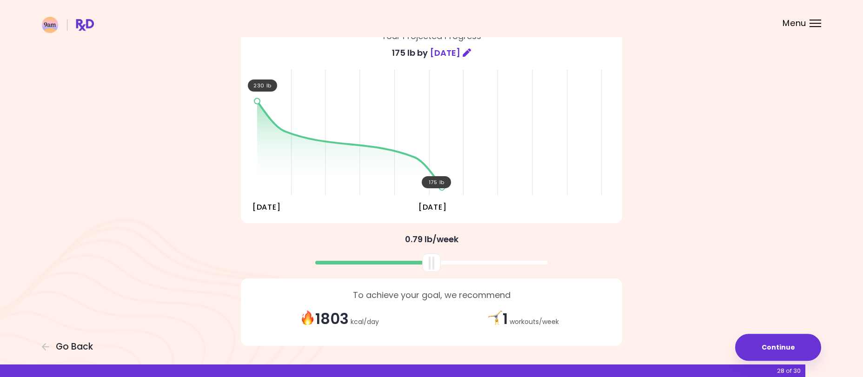
scroll to position [104, 0]
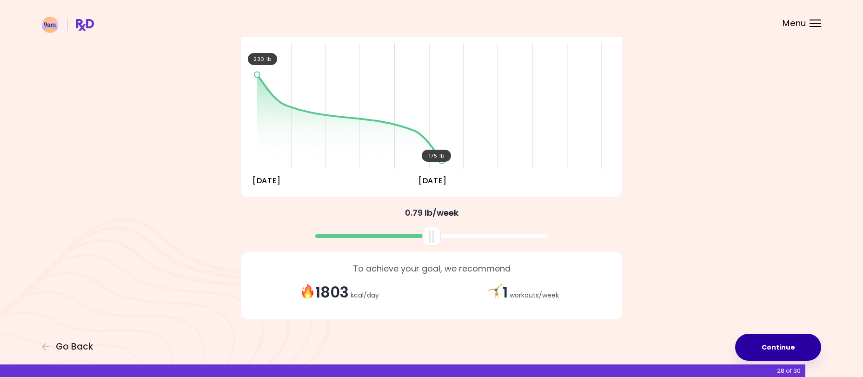
click at [772, 345] on button "Continue" at bounding box center [778, 347] width 86 height 27
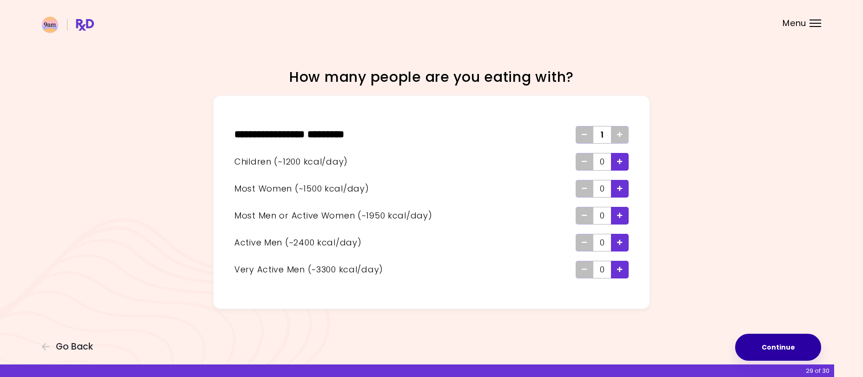
click at [776, 345] on button "Continue" at bounding box center [778, 347] width 86 height 27
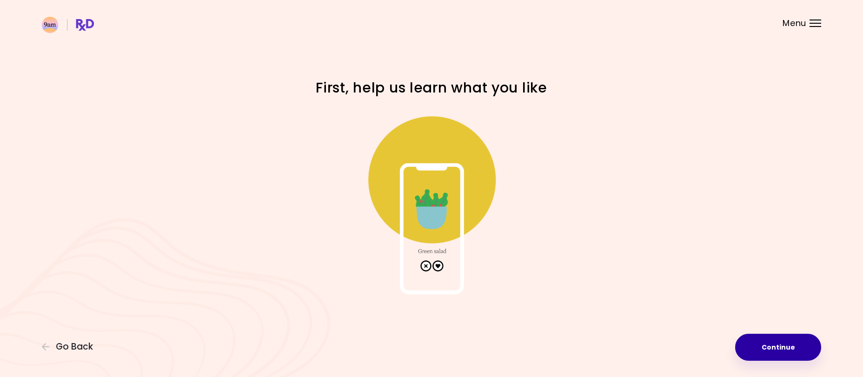
click at [790, 348] on button "Continue" at bounding box center [778, 347] width 86 height 27
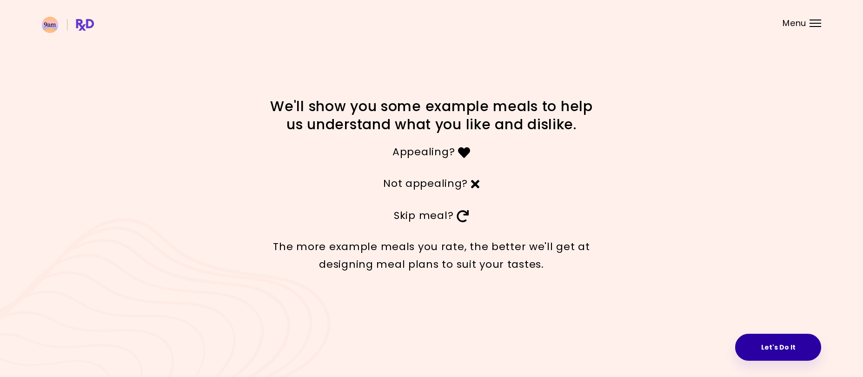
click at [785, 344] on button "Let's Do It" at bounding box center [778, 347] width 86 height 27
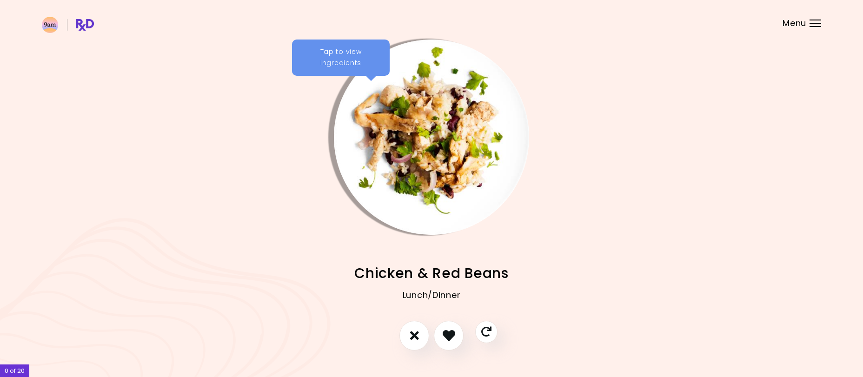
click at [337, 59] on div "Tap to view ingredients" at bounding box center [341, 58] width 98 height 36
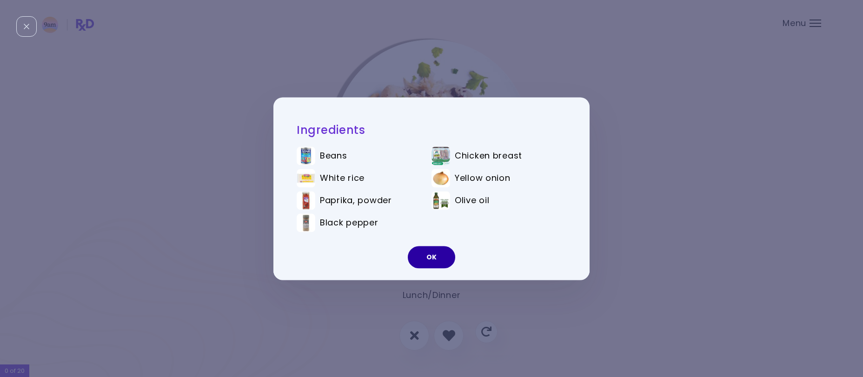
click at [443, 253] on button "OK" at bounding box center [431, 257] width 47 height 22
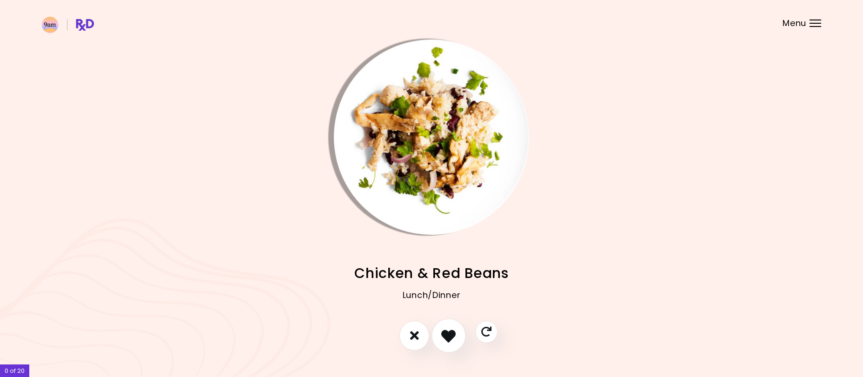
click at [446, 338] on icon "I like this recipe" at bounding box center [448, 335] width 14 height 14
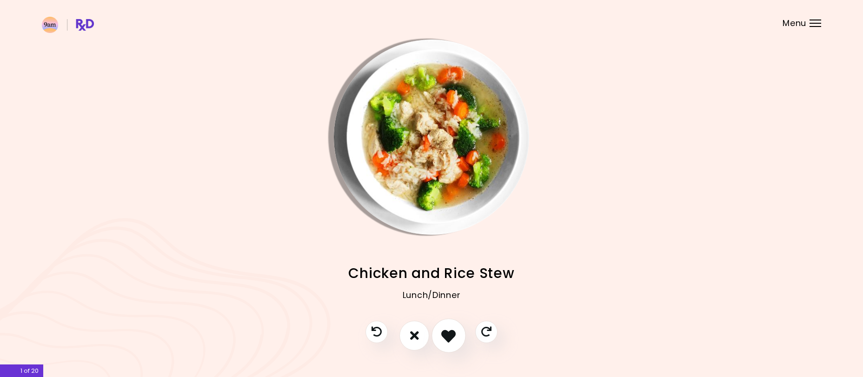
click at [448, 333] on icon "I like this recipe" at bounding box center [448, 335] width 14 height 14
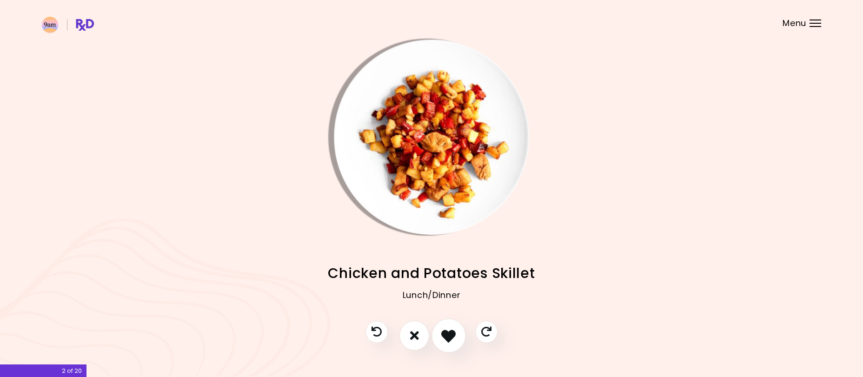
click at [448, 333] on icon "I like this recipe" at bounding box center [448, 335] width 14 height 14
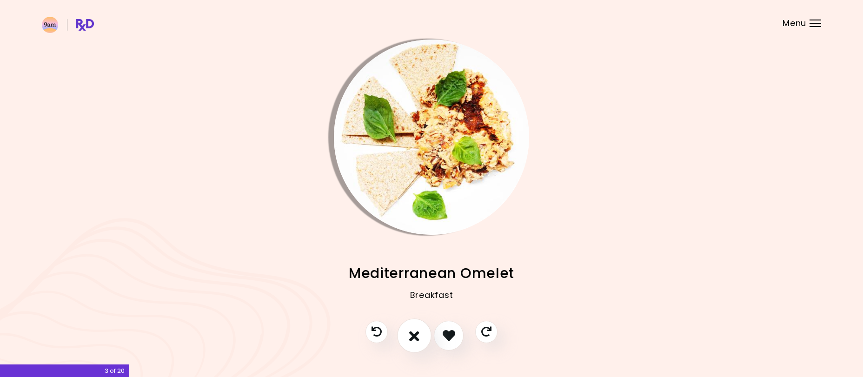
click at [414, 336] on icon "I don't like this recipe" at bounding box center [414, 335] width 10 height 14
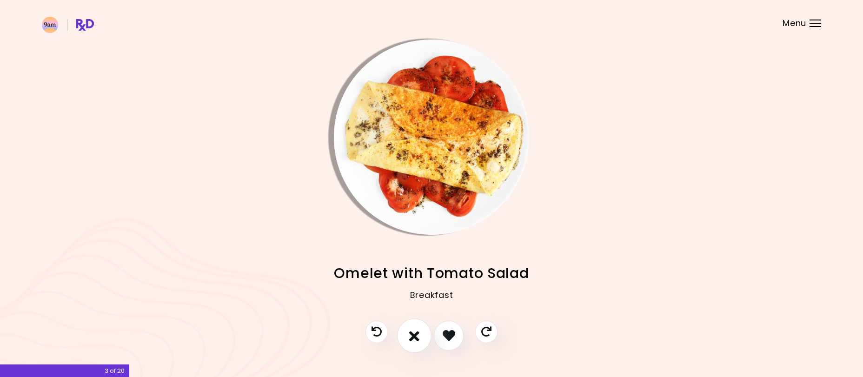
click at [420, 334] on button "I don't like this recipe" at bounding box center [414, 336] width 34 height 34
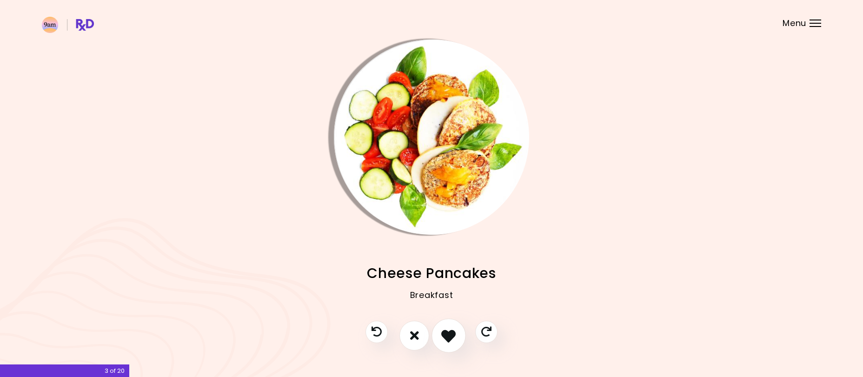
click at [440, 334] on button "I like this recipe" at bounding box center [449, 336] width 34 height 34
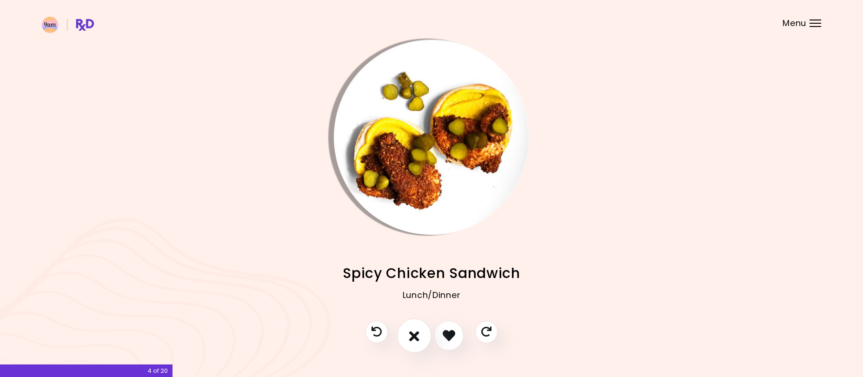
click at [415, 334] on icon "I don't like this recipe" at bounding box center [414, 335] width 10 height 14
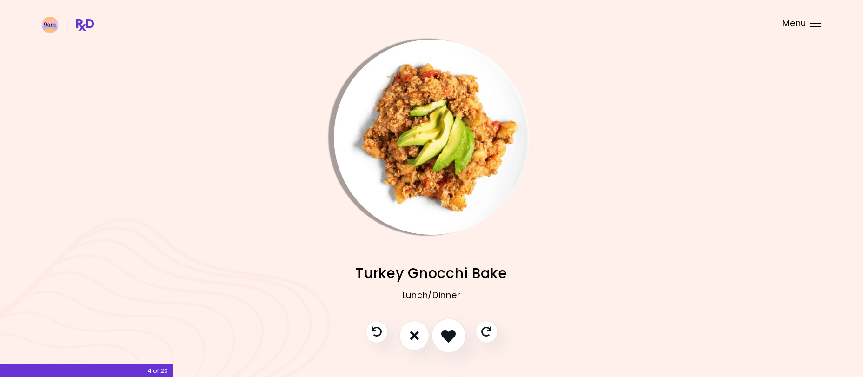
click at [449, 336] on icon "I like this recipe" at bounding box center [448, 335] width 14 height 14
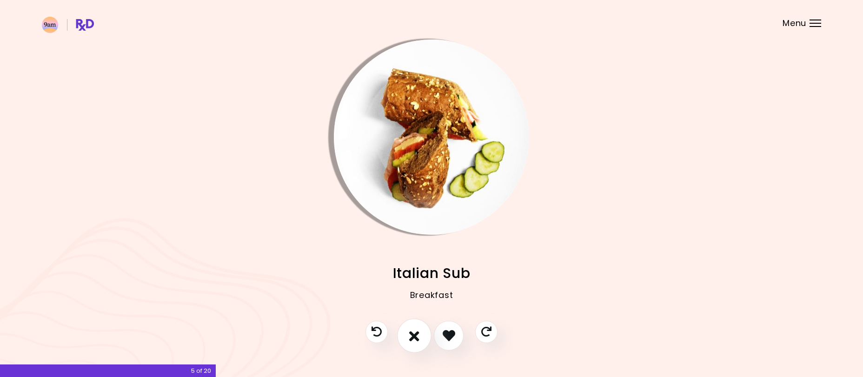
click at [417, 337] on icon "I don't like this recipe" at bounding box center [414, 335] width 10 height 14
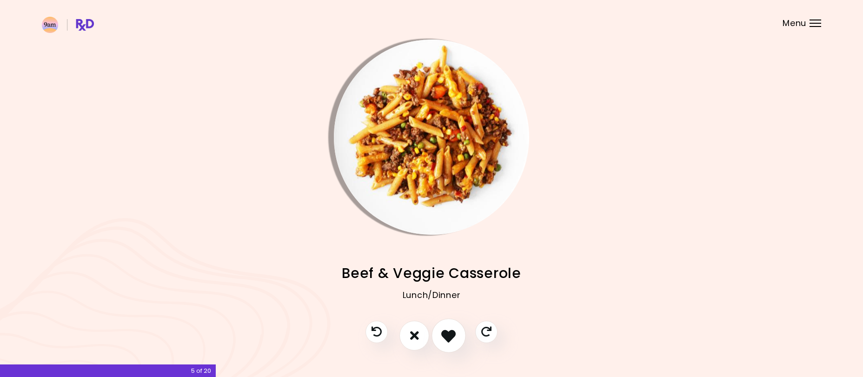
click at [450, 339] on icon "I like this recipe" at bounding box center [448, 335] width 14 height 14
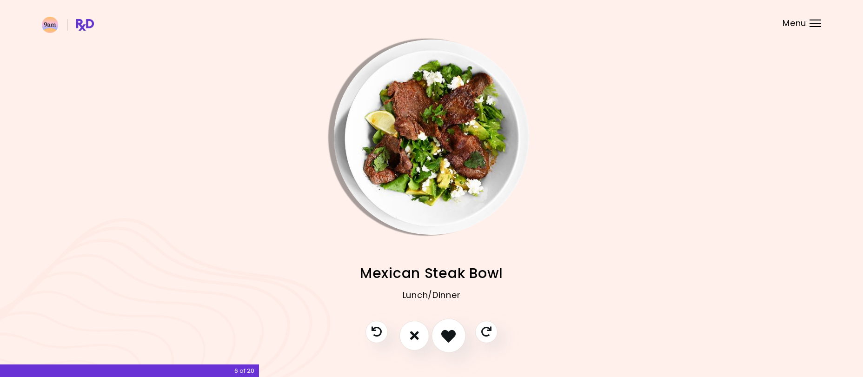
click at [452, 339] on icon "I like this recipe" at bounding box center [448, 335] width 14 height 14
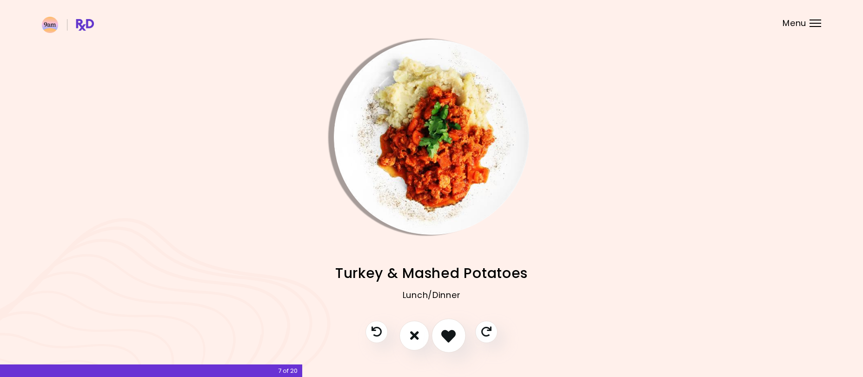
click at [444, 340] on icon "I like this recipe" at bounding box center [448, 335] width 14 height 14
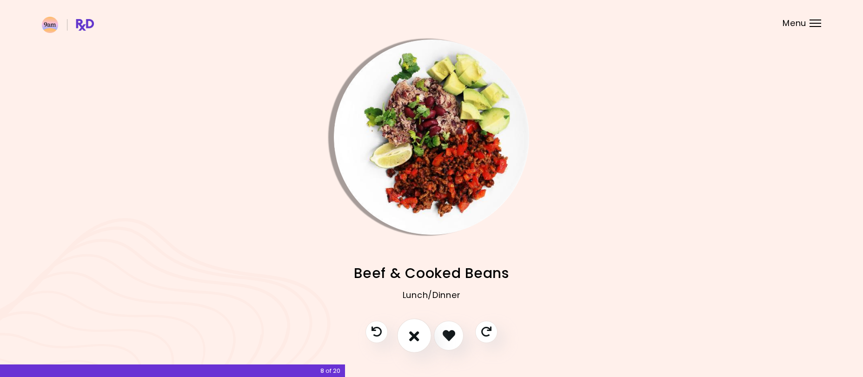
click at [418, 343] on icon "I don't like this recipe" at bounding box center [414, 335] width 10 height 14
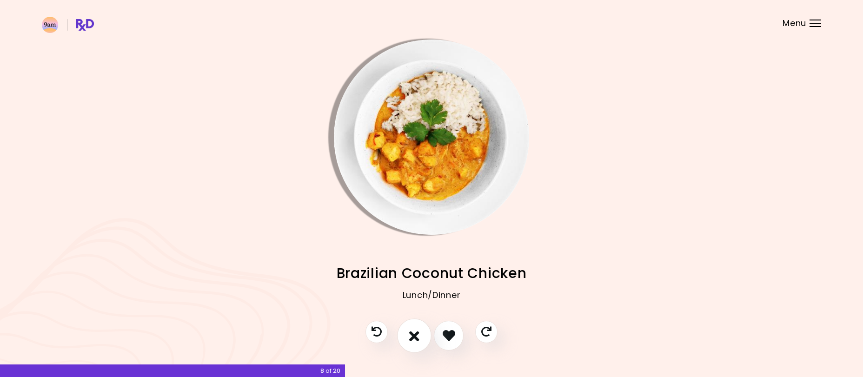
click at [418, 343] on icon "I don't like this recipe" at bounding box center [414, 335] width 10 height 14
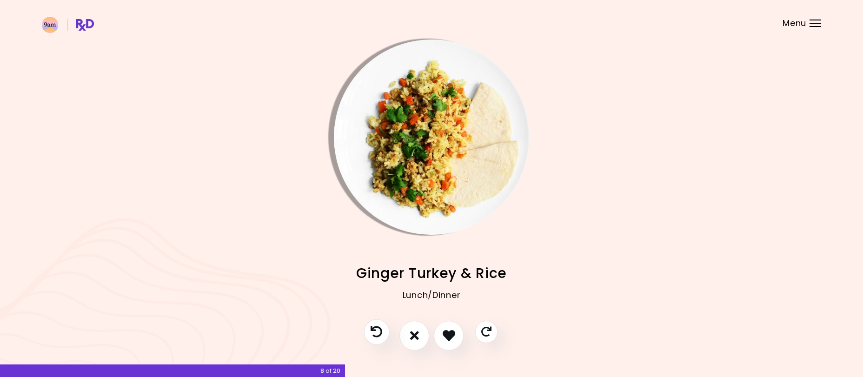
click at [373, 335] on icon "Previous recipe" at bounding box center [377, 332] width 12 height 12
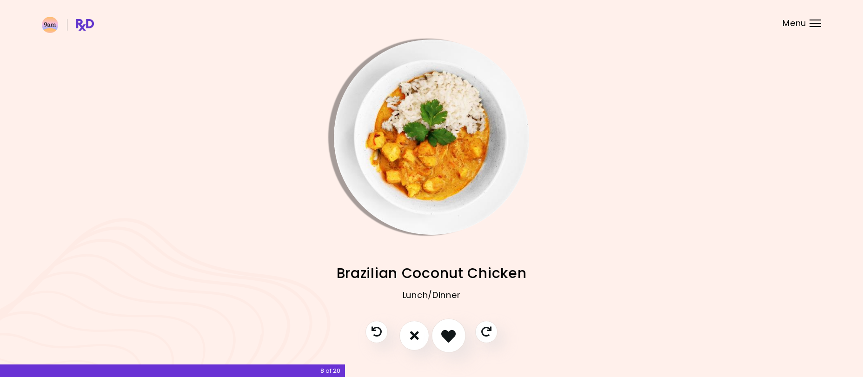
click at [455, 335] on icon "I like this recipe" at bounding box center [448, 335] width 14 height 14
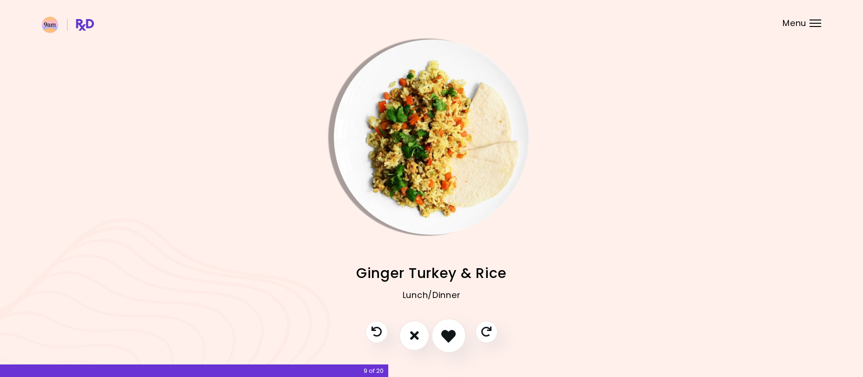
click at [441, 332] on button "I like this recipe" at bounding box center [449, 336] width 34 height 34
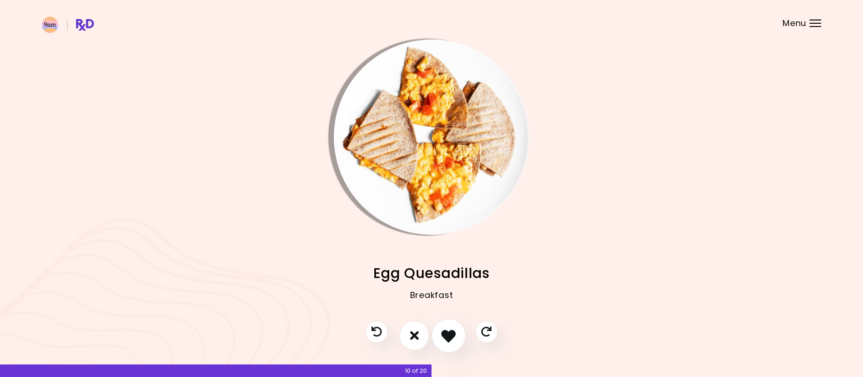
click at [443, 334] on icon "I like this recipe" at bounding box center [448, 335] width 14 height 14
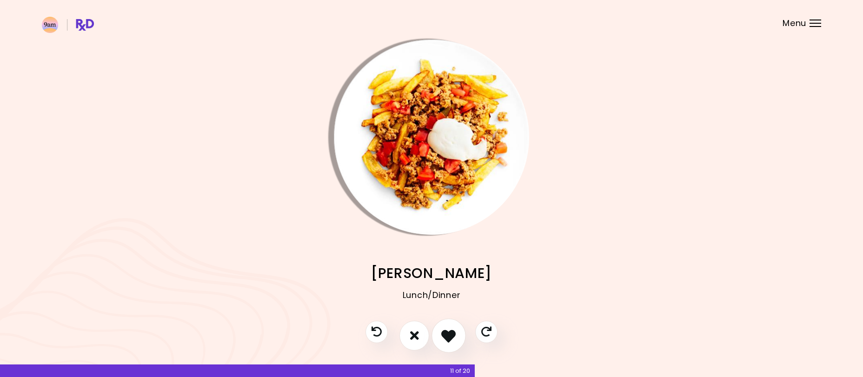
click at [450, 335] on icon "I like this recipe" at bounding box center [448, 335] width 14 height 14
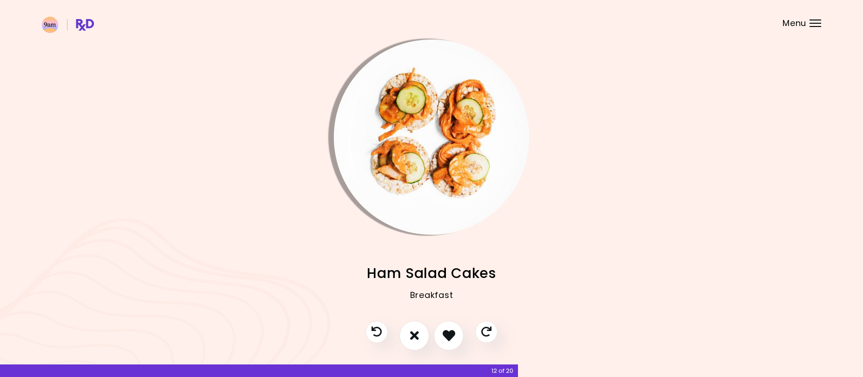
click at [426, 136] on img "Info - Ham Salad Cakes" at bounding box center [431, 137] width 195 height 195
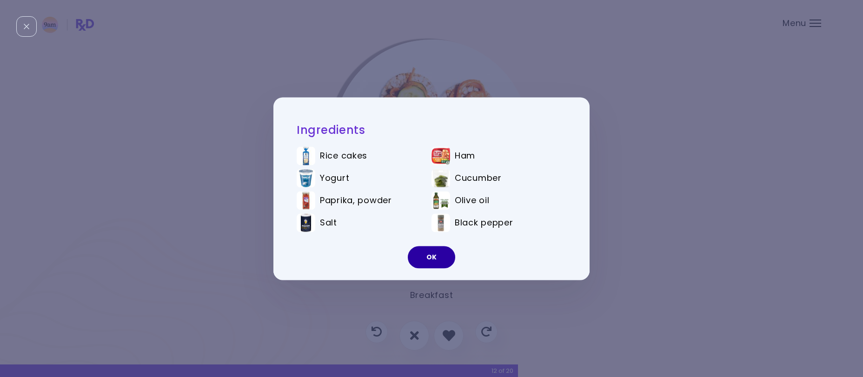
click at [431, 262] on button "OK" at bounding box center [431, 257] width 47 height 22
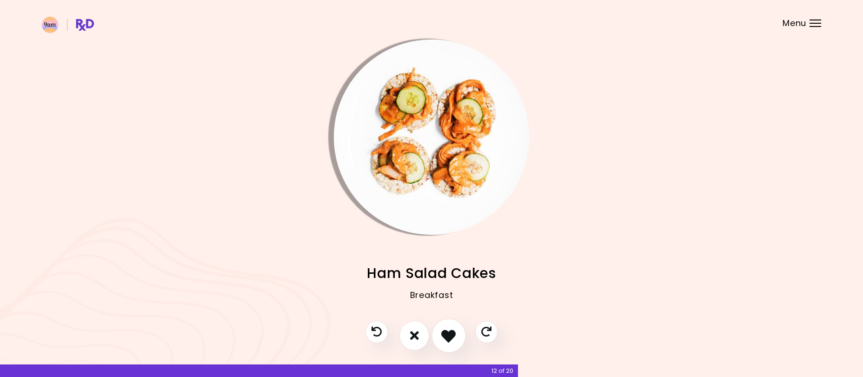
click at [458, 340] on button "I like this recipe" at bounding box center [449, 336] width 34 height 34
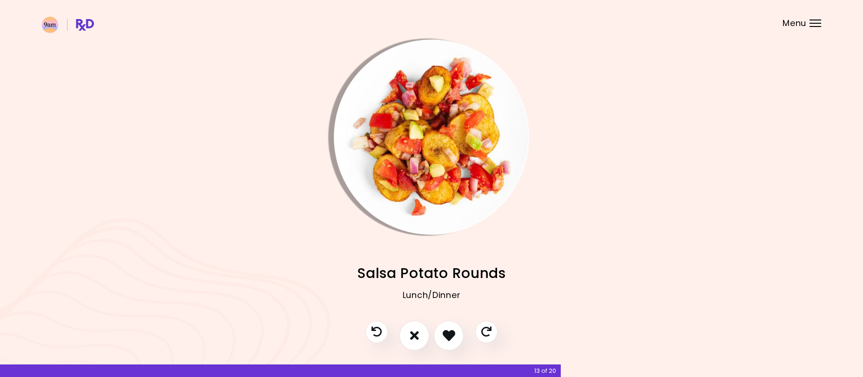
click at [442, 136] on img "Info - Salsa Potato Rounds" at bounding box center [431, 137] width 195 height 195
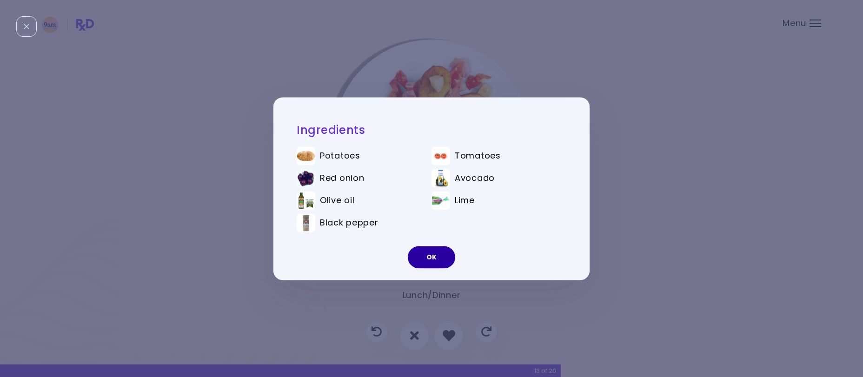
click at [443, 259] on button "OK" at bounding box center [431, 257] width 47 height 22
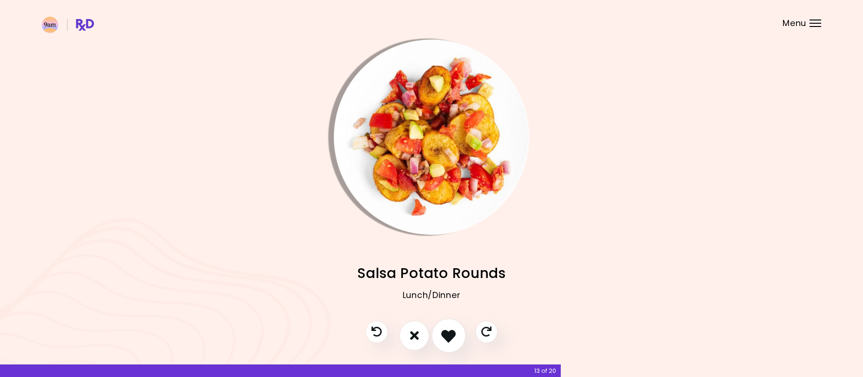
click at [453, 334] on icon "I like this recipe" at bounding box center [448, 335] width 14 height 14
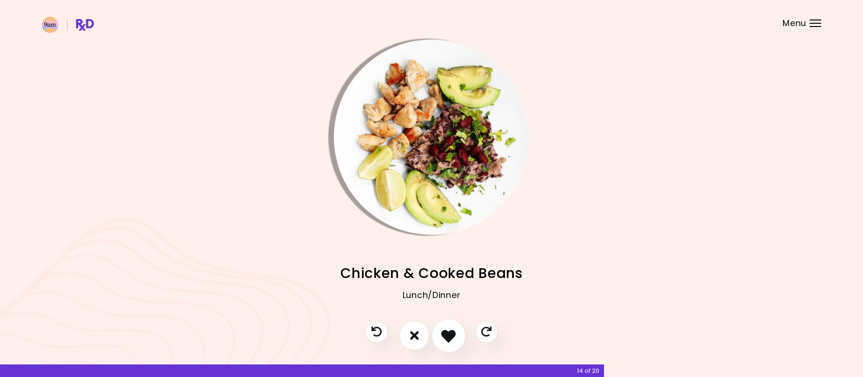
click at [449, 334] on icon "I like this recipe" at bounding box center [448, 335] width 14 height 14
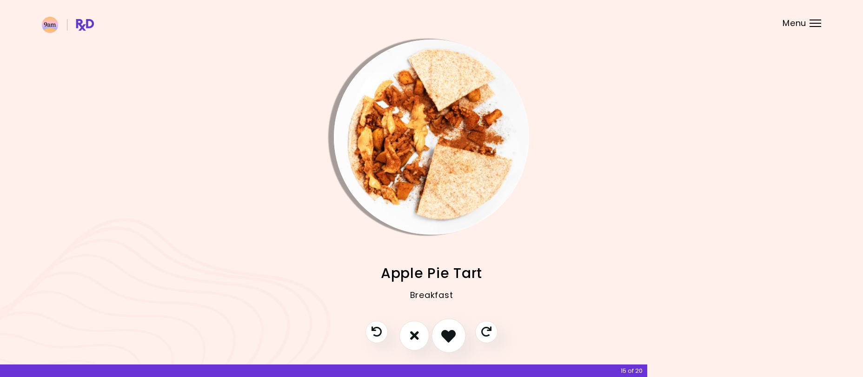
click at [451, 330] on icon "I like this recipe" at bounding box center [448, 335] width 14 height 14
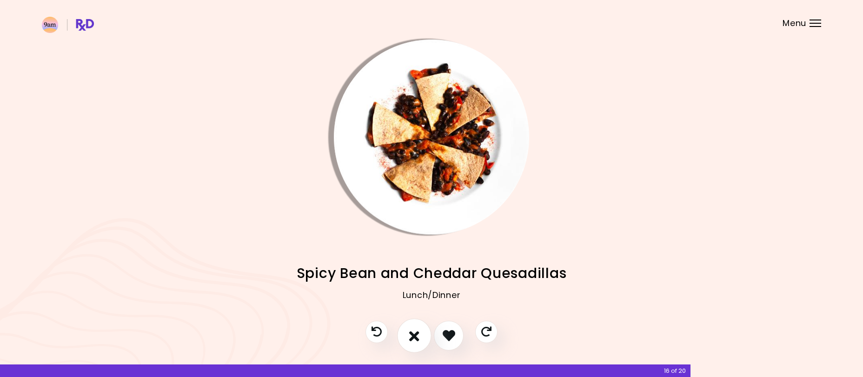
click at [409, 334] on button "I don't like this recipe" at bounding box center [414, 336] width 34 height 34
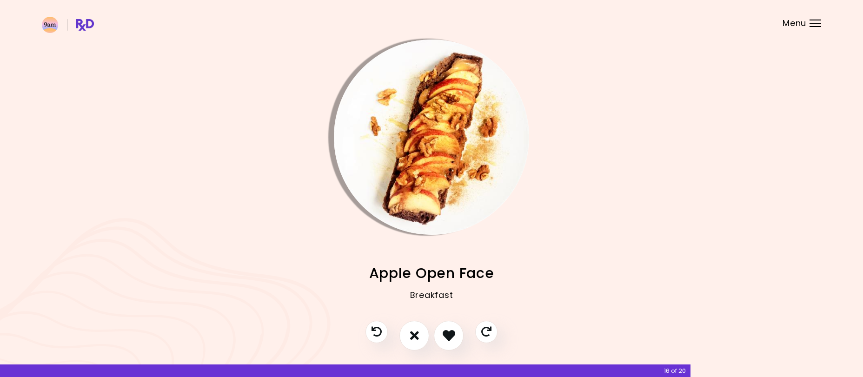
click at [458, 126] on img "Info - Apple Open Face" at bounding box center [431, 137] width 195 height 195
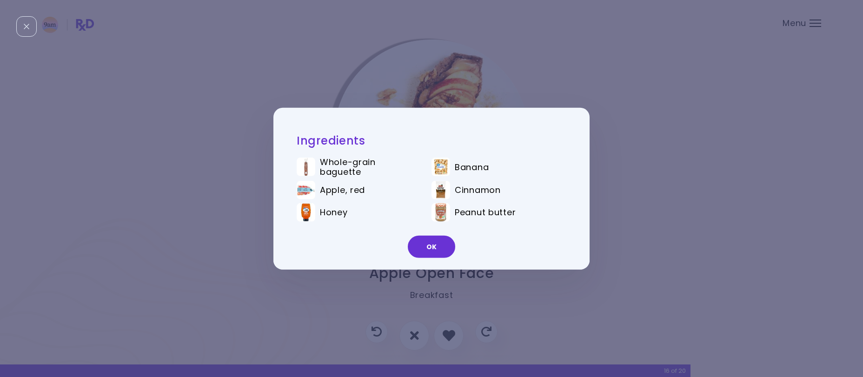
click at [459, 114] on div "Ingredients Whole-grain baguette Banana Apple, red Cinnamon Honey Peanut butter…" at bounding box center [431, 188] width 316 height 162
click at [424, 232] on div "OK" at bounding box center [431, 250] width 316 height 39
click at [434, 253] on button "OK" at bounding box center [431, 247] width 47 height 22
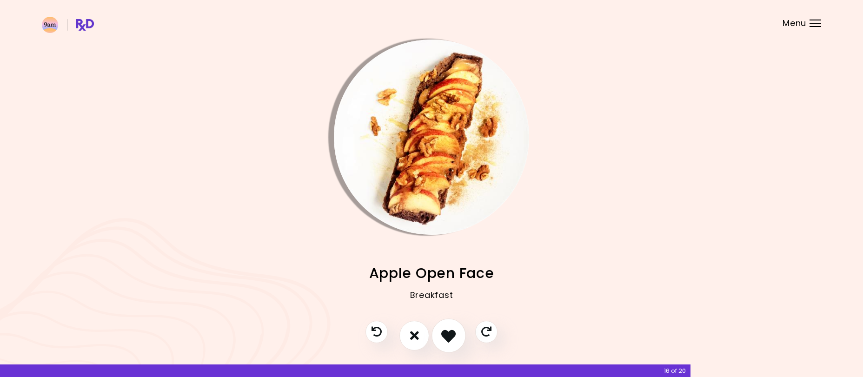
click at [453, 339] on icon "I like this recipe" at bounding box center [448, 335] width 14 height 14
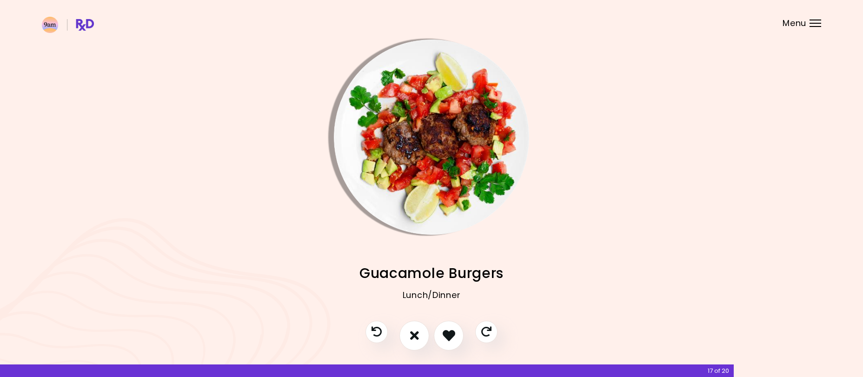
click at [414, 143] on img "Info - Guacamole Burgers" at bounding box center [431, 137] width 195 height 195
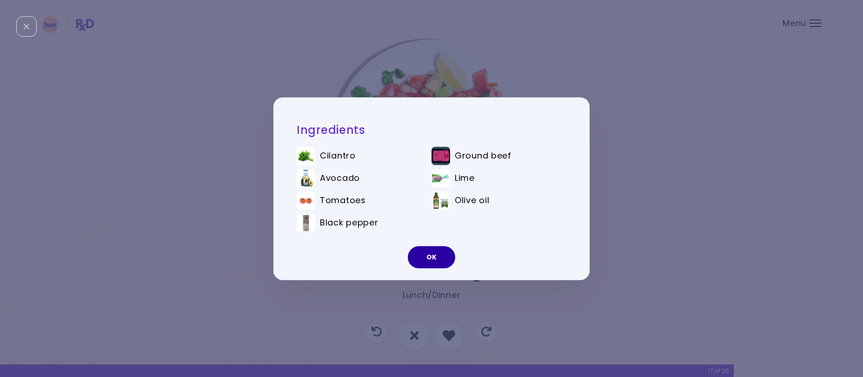
click at [424, 265] on button "OK" at bounding box center [431, 257] width 47 height 22
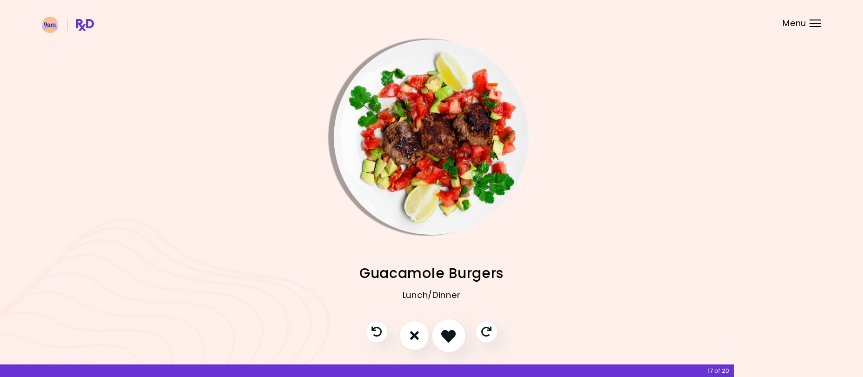
click at [450, 334] on icon "I like this recipe" at bounding box center [448, 335] width 14 height 14
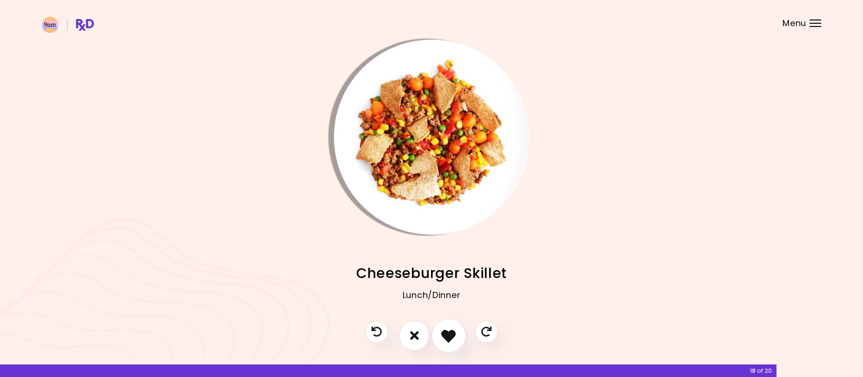
click at [451, 331] on icon "I like this recipe" at bounding box center [448, 335] width 14 height 14
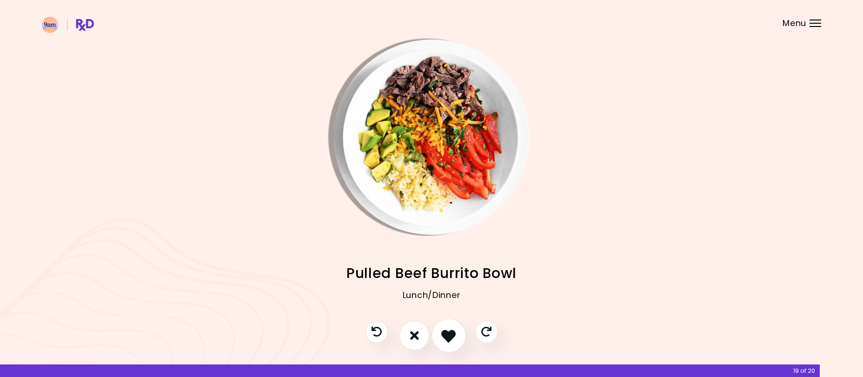
click at [451, 331] on icon "I like this recipe" at bounding box center [448, 335] width 14 height 14
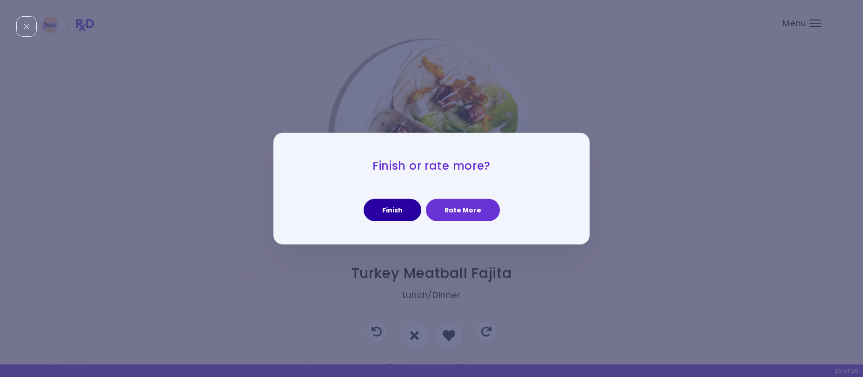
click at [399, 210] on button "Finish" at bounding box center [393, 210] width 58 height 22
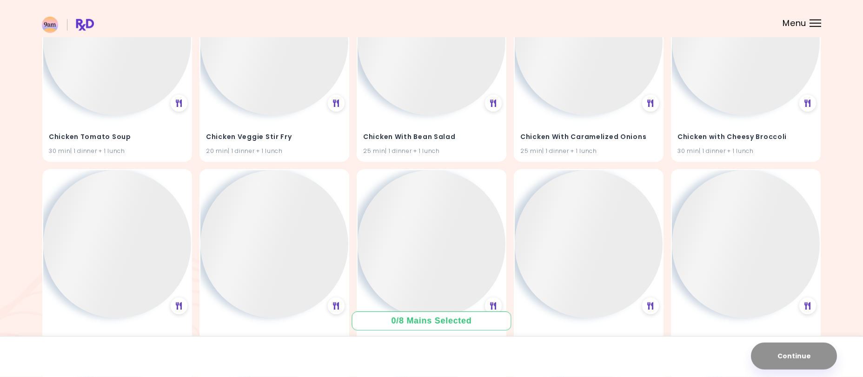
scroll to position [8384, 0]
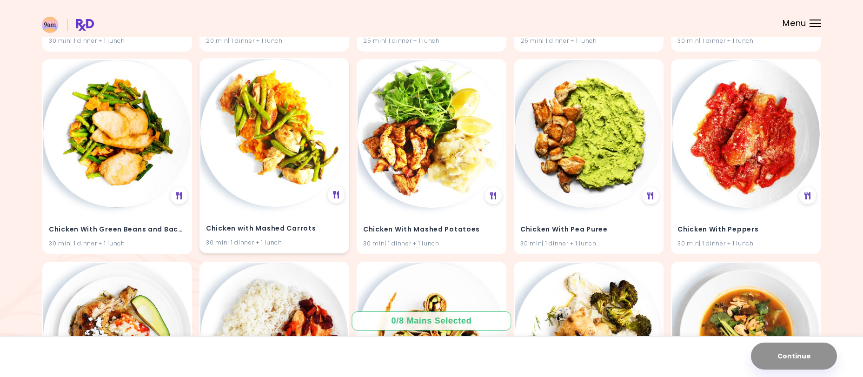
click at [282, 160] on img at bounding box center [274, 133] width 148 height 148
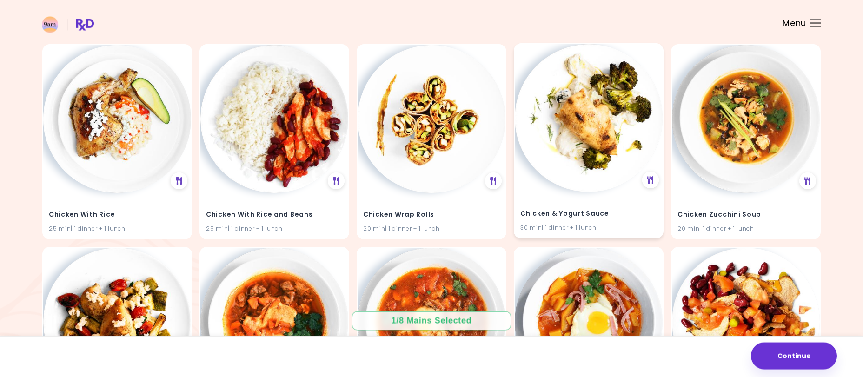
scroll to position [8622, 0]
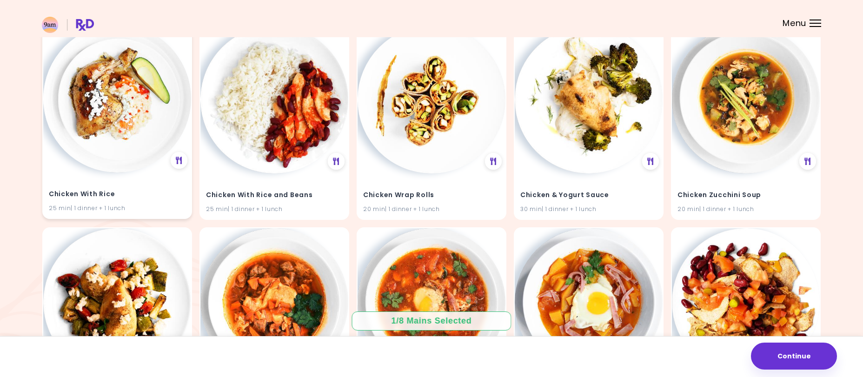
click at [99, 118] on img at bounding box center [117, 99] width 148 height 148
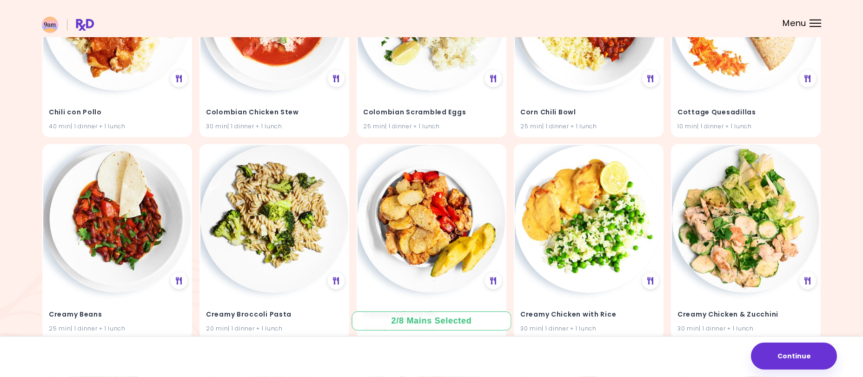
scroll to position [9096, 0]
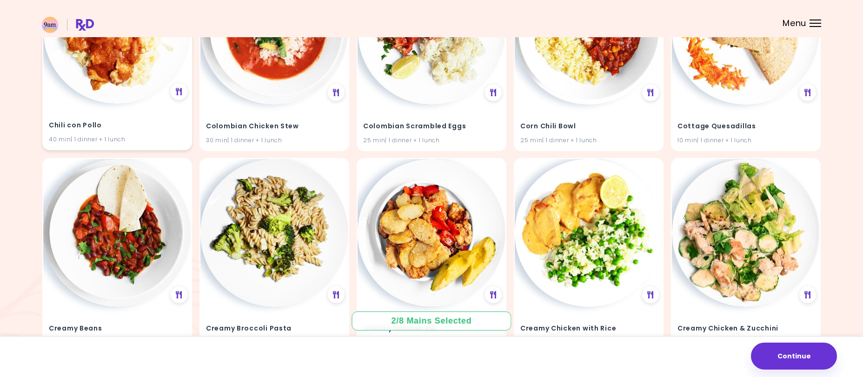
click at [136, 94] on img at bounding box center [117, 30] width 148 height 148
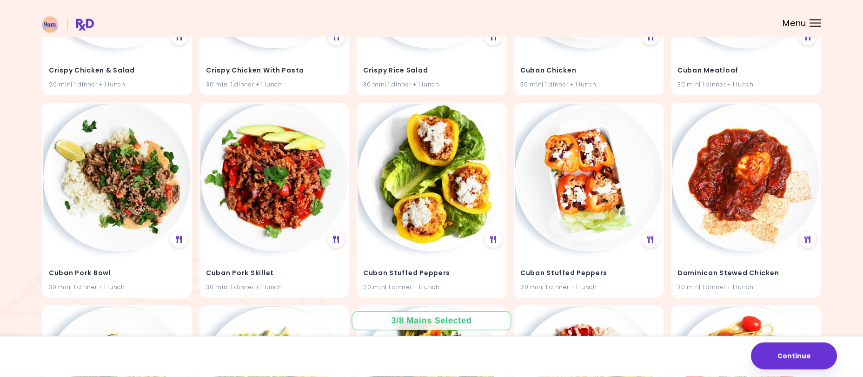
scroll to position [9760, 0]
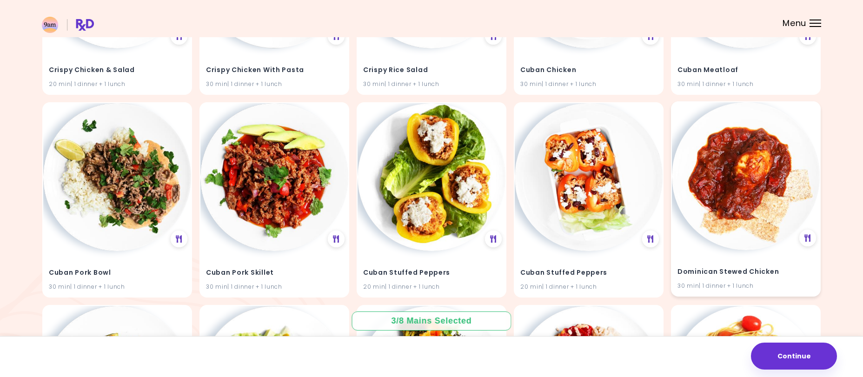
click at [739, 197] on img at bounding box center [746, 176] width 148 height 148
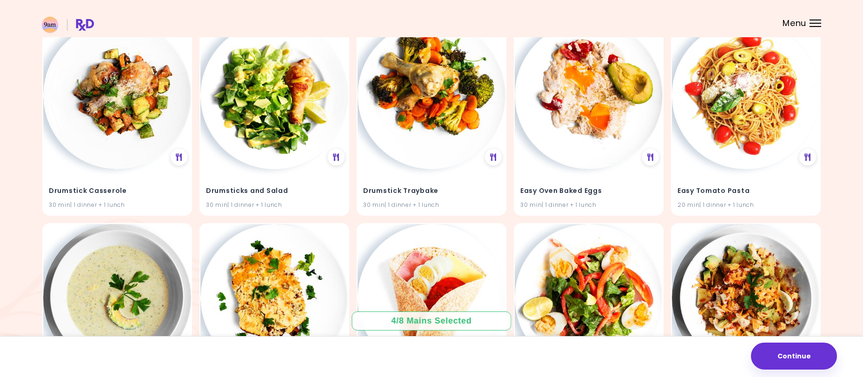
scroll to position [9902, 0]
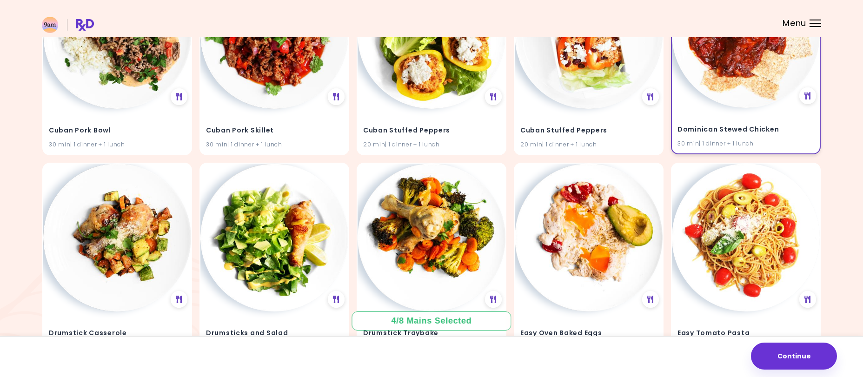
click at [732, 102] on img at bounding box center [746, 34] width 148 height 148
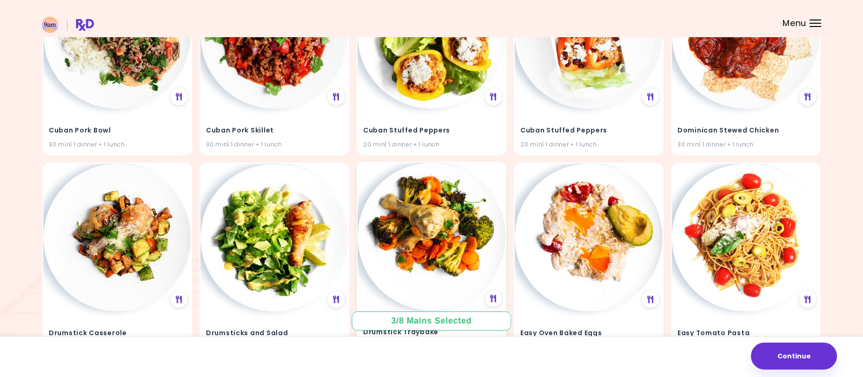
click at [484, 247] on img at bounding box center [432, 237] width 148 height 148
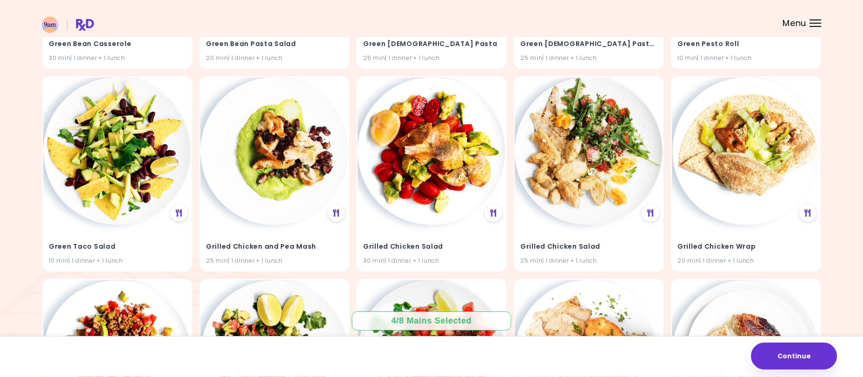
scroll to position [11420, 0]
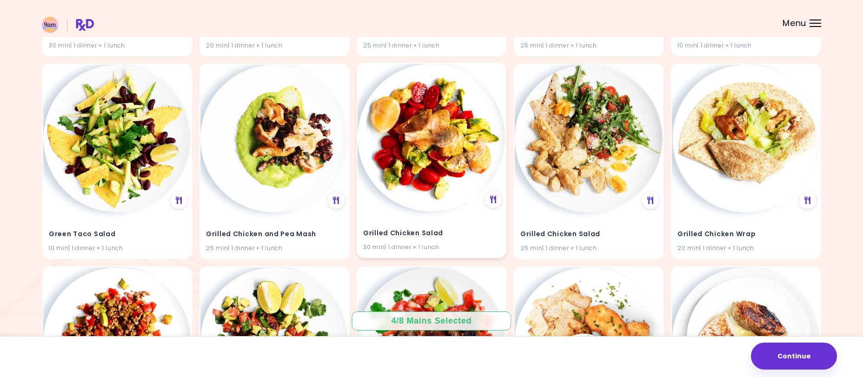
click at [414, 166] on img at bounding box center [432, 138] width 148 height 148
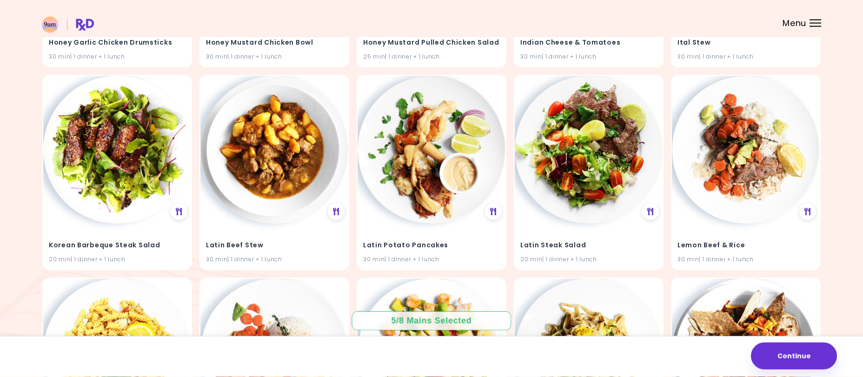
scroll to position [12628, 0]
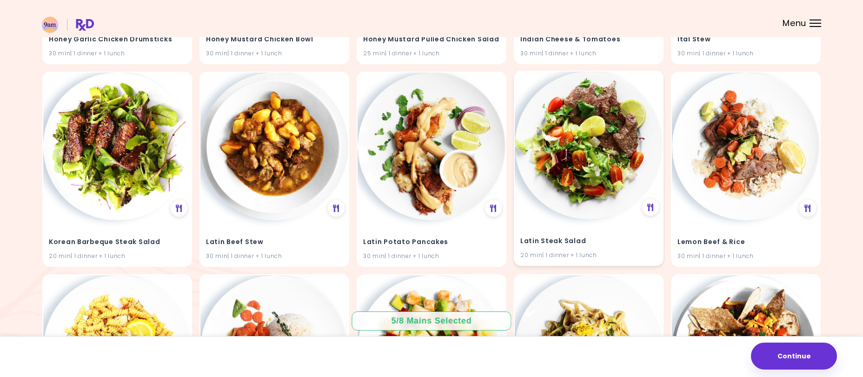
click at [598, 126] on img at bounding box center [589, 146] width 148 height 148
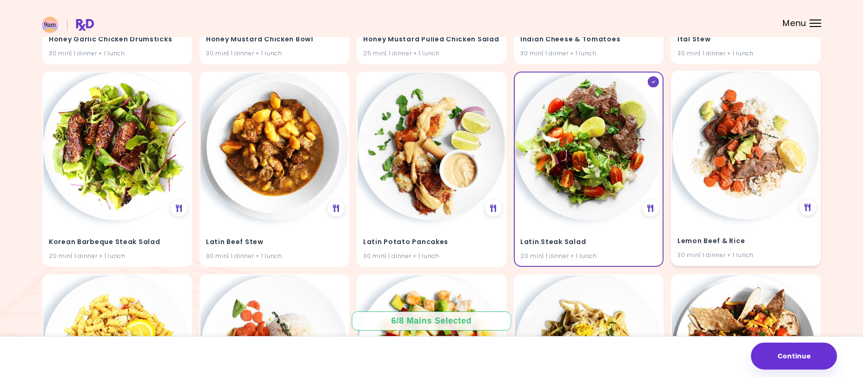
click at [742, 152] on img at bounding box center [746, 146] width 148 height 148
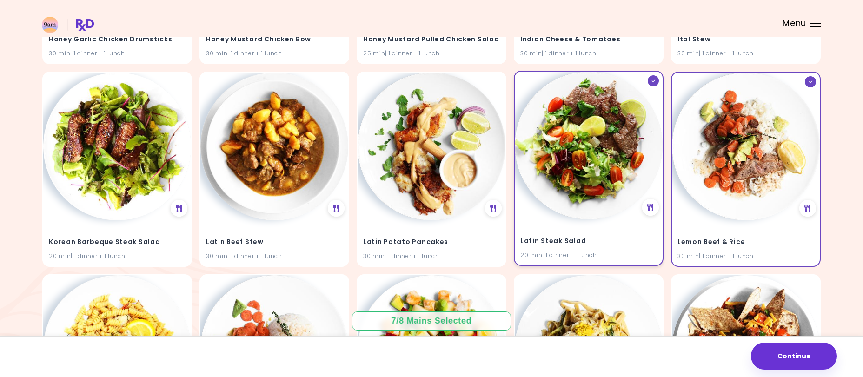
click at [589, 158] on img at bounding box center [589, 146] width 148 height 148
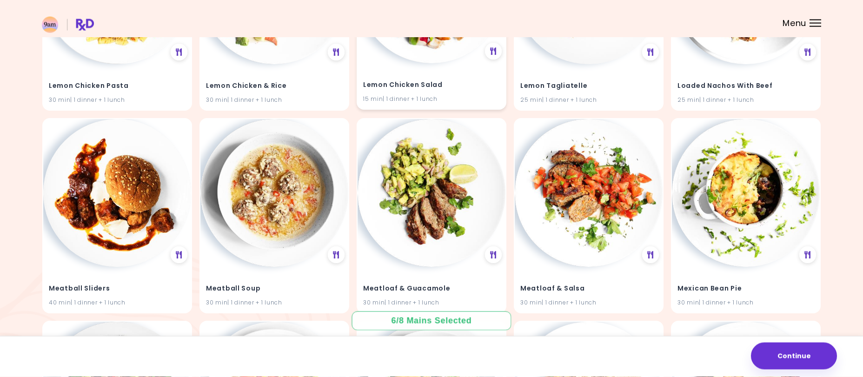
scroll to position [13007, 0]
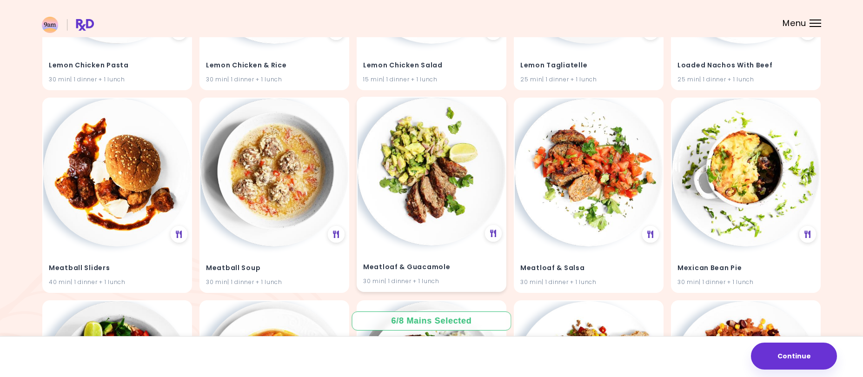
click at [440, 165] on img at bounding box center [432, 172] width 148 height 148
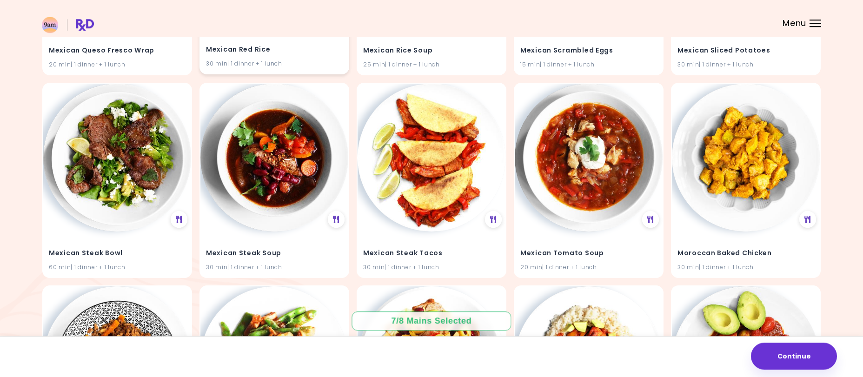
scroll to position [14288, 0]
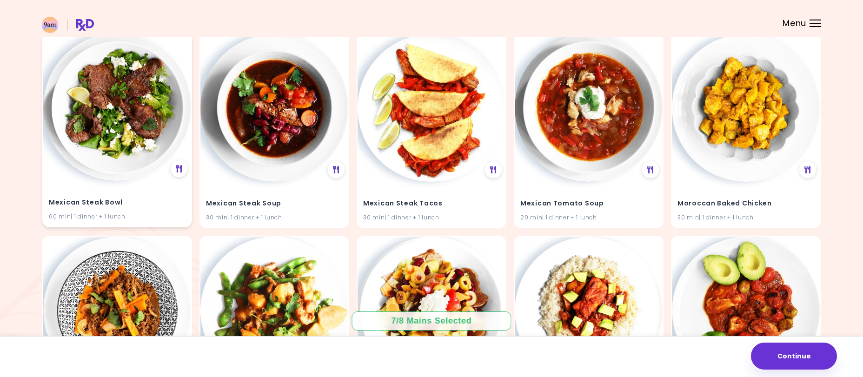
click at [110, 136] on img at bounding box center [117, 107] width 148 height 148
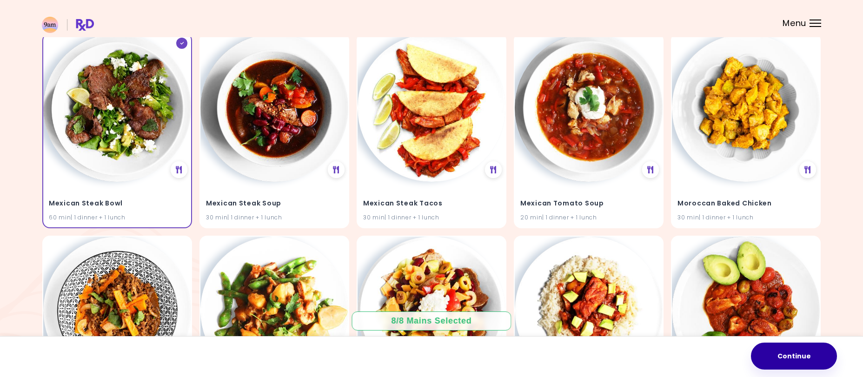
click at [789, 361] on button "Continue" at bounding box center [794, 356] width 86 height 27
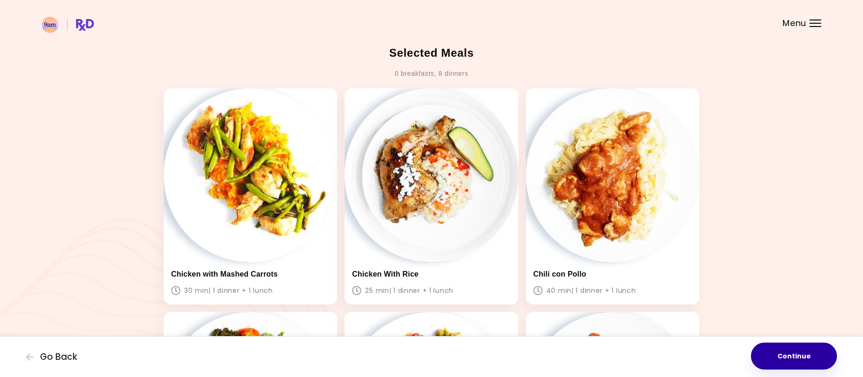
click at [810, 360] on button "Continue" at bounding box center [794, 356] width 86 height 27
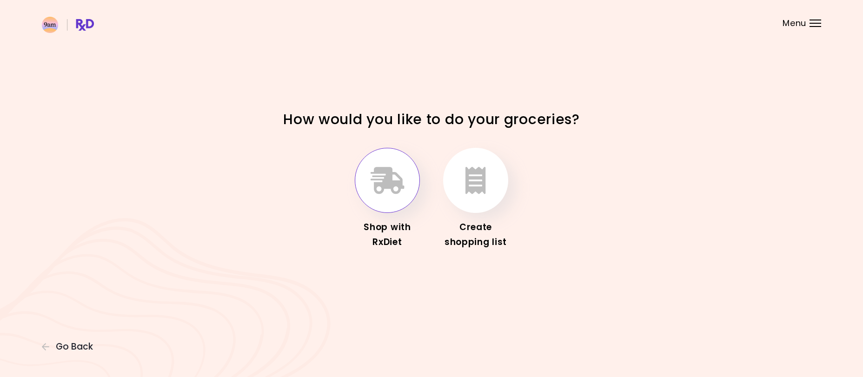
click at [395, 182] on icon "button" at bounding box center [388, 180] width 34 height 27
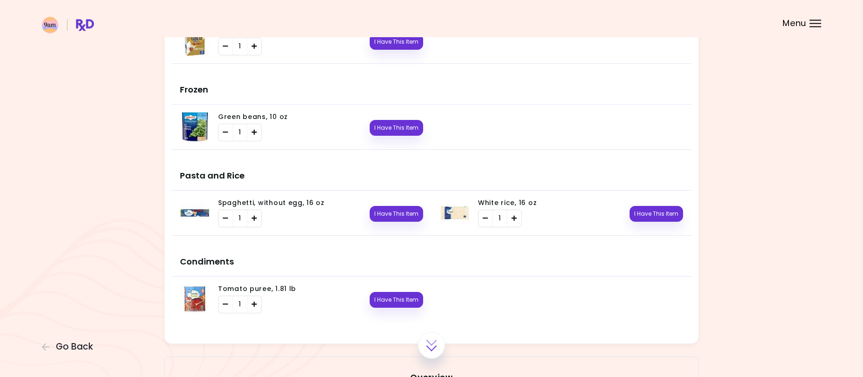
scroll to position [993, 0]
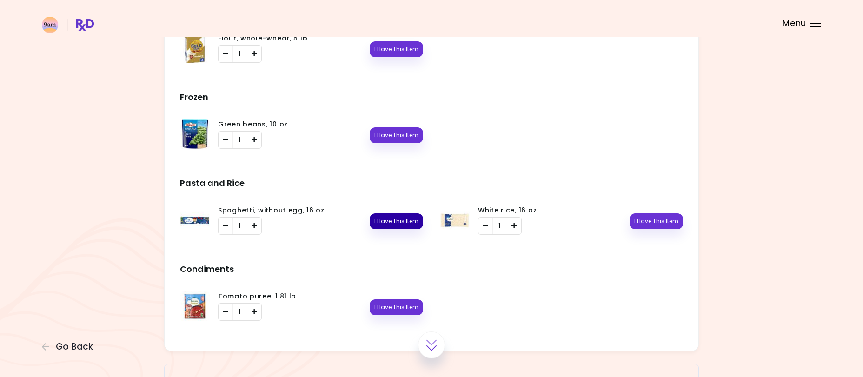
click at [397, 221] on button "I Have This Item" at bounding box center [396, 221] width 53 height 16
click at [652, 223] on button "I Have This Item" at bounding box center [656, 221] width 53 height 16
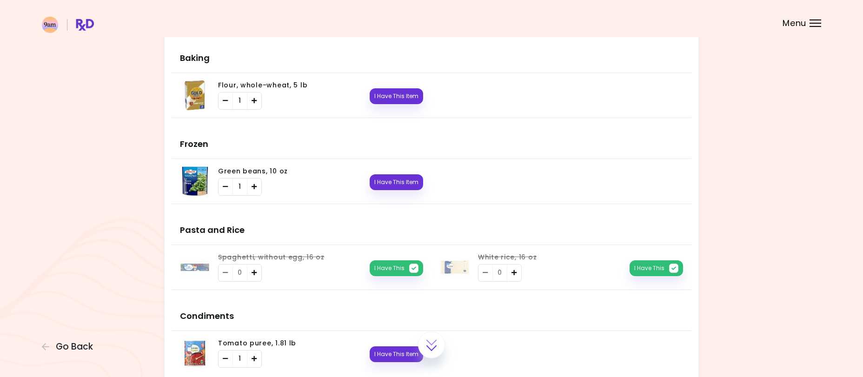
scroll to position [898, 0]
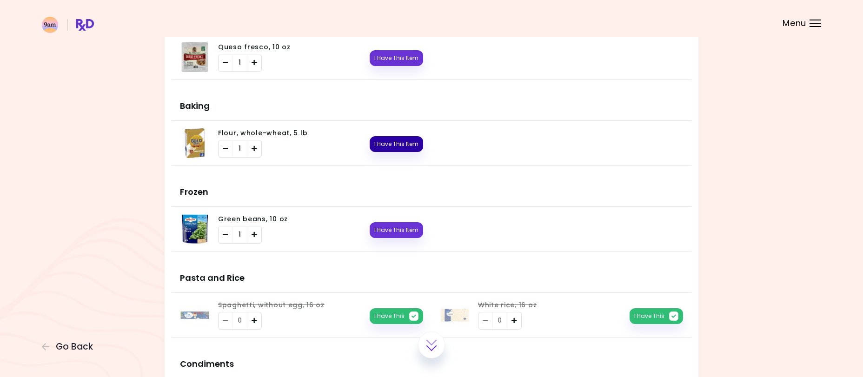
click at [381, 142] on button "I Have This Item" at bounding box center [396, 144] width 53 height 16
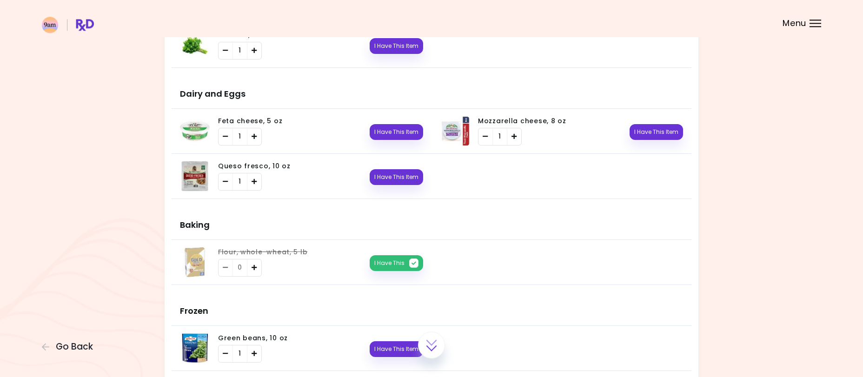
scroll to position [756, 0]
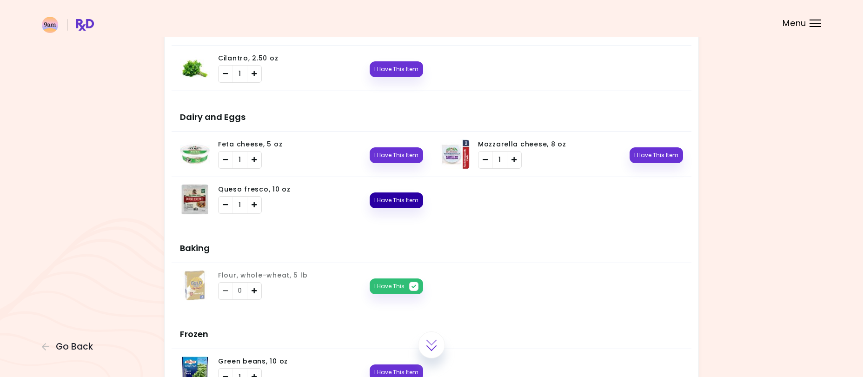
click at [397, 203] on button "I Have This Item" at bounding box center [396, 201] width 53 height 16
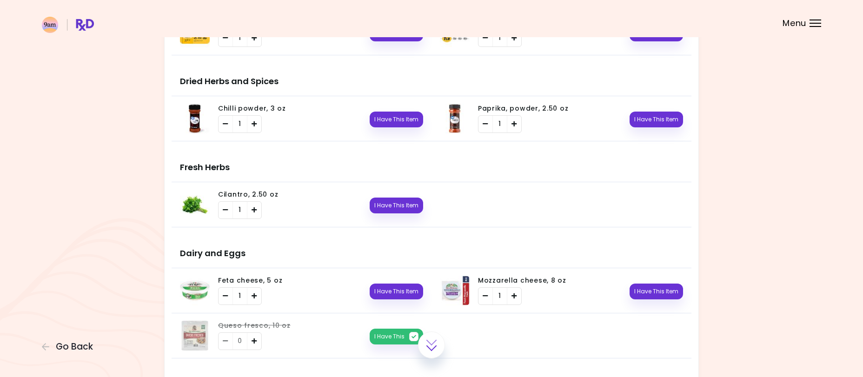
scroll to position [613, 0]
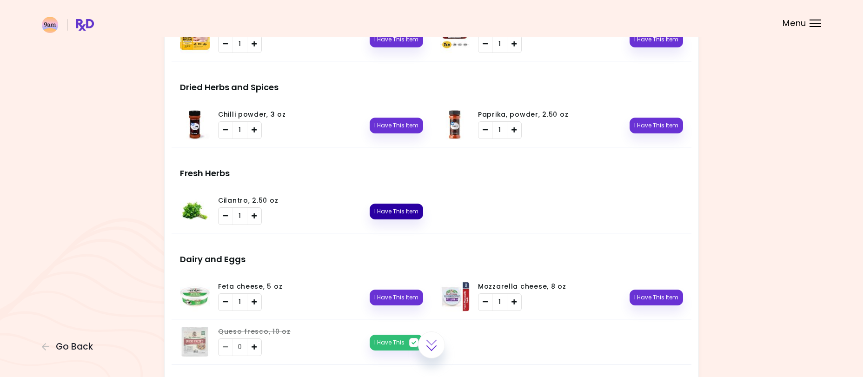
click at [383, 212] on button "I Have This Item" at bounding box center [396, 212] width 53 height 16
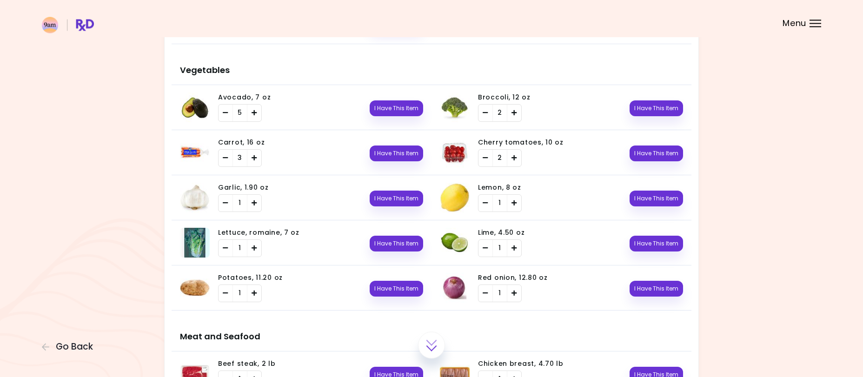
scroll to position [234, 0]
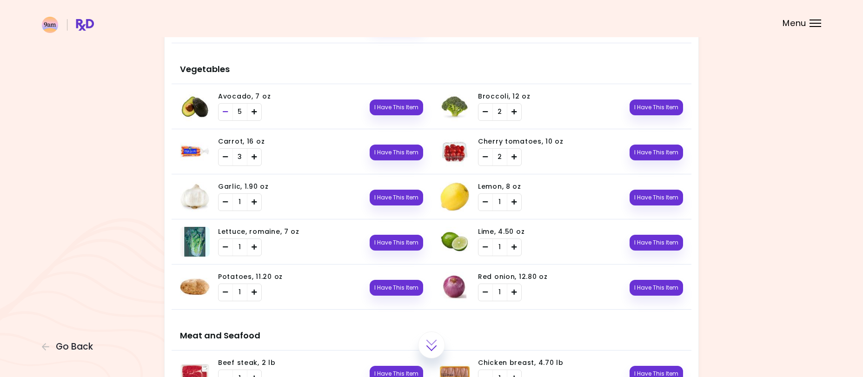
click at [228, 113] on icon "Remove" at bounding box center [226, 112] width 6 height 6
click at [225, 113] on icon "Remove" at bounding box center [226, 112] width 6 height 6
click at [399, 198] on button "I Have This Item" at bounding box center [396, 198] width 53 height 16
click at [400, 245] on button "I Have This Item" at bounding box center [396, 243] width 53 height 16
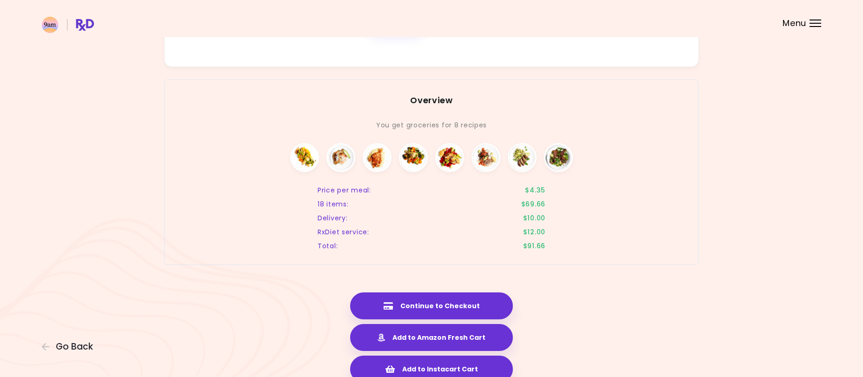
scroll to position [1325, 0]
